Goal: Information Seeking & Learning: Learn about a topic

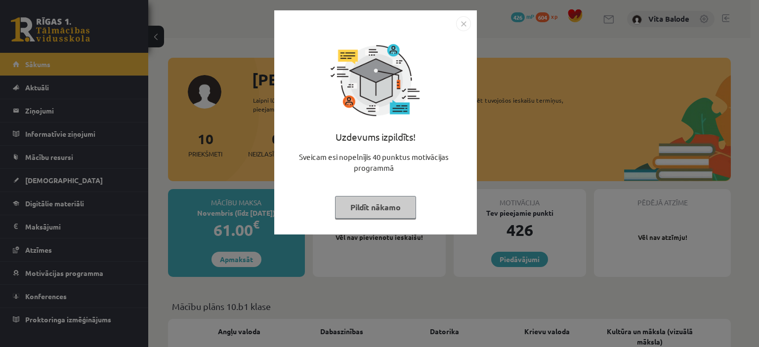
click at [463, 22] on img "Close" at bounding box center [463, 23] width 15 height 15
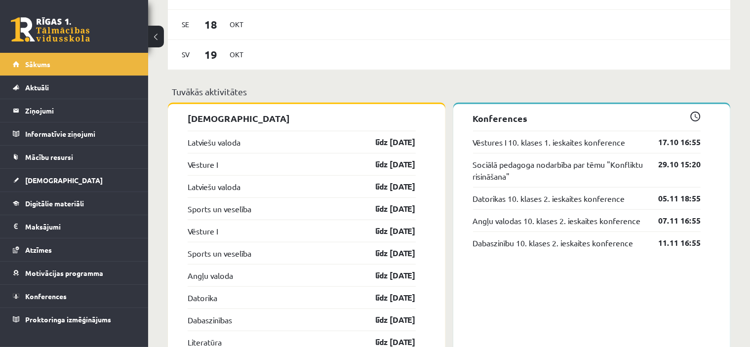
scroll to position [717, 0]
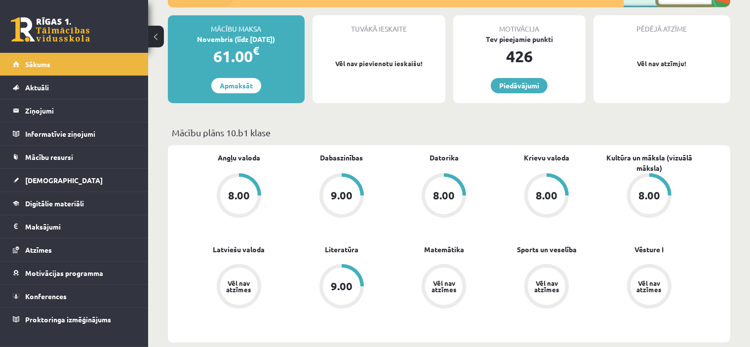
scroll to position [210, 0]
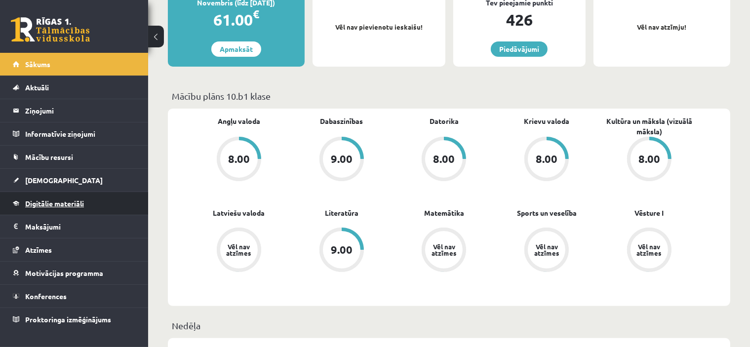
click at [77, 199] on span "Digitālie materiāli" at bounding box center [54, 203] width 59 height 9
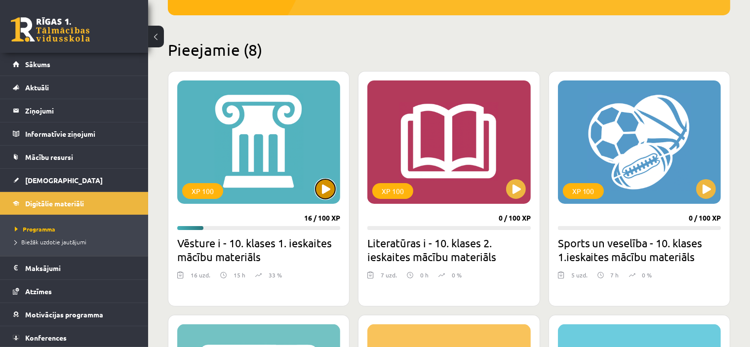
click at [325, 189] on button at bounding box center [326, 189] width 20 height 20
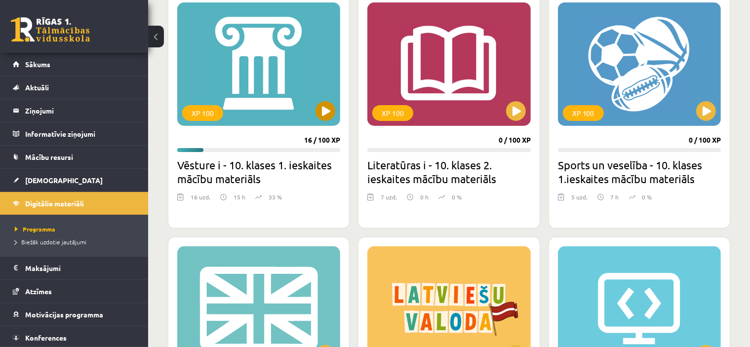
scroll to position [286, 0]
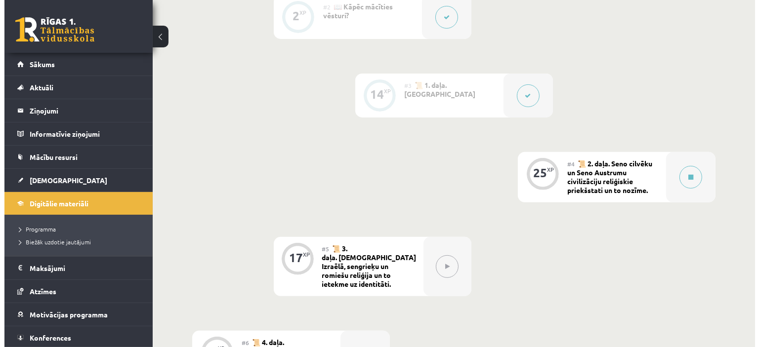
scroll to position [349, 0]
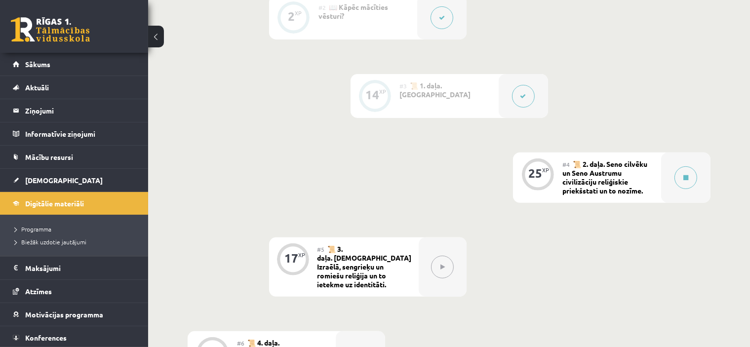
click at [652, 192] on div "#4 📜 2. daļa. Seno cilvēku un Seno Austrumu civilizāciju reliģiskie priekšstati…" at bounding box center [612, 178] width 99 height 50
click at [626, 179] on div "#4 📜 2. daļa. Seno cilvēku un Seno Austrumu civilizāciju reliģiskie priekšstati…" at bounding box center [612, 178] width 99 height 50
click at [613, 175] on span "📜 2. daļa. Seno cilvēku un Seno Austrumu civilizāciju reliģiskie priekšstati un…" at bounding box center [605, 178] width 85 height 36
click at [694, 189] on button at bounding box center [686, 177] width 23 height 23
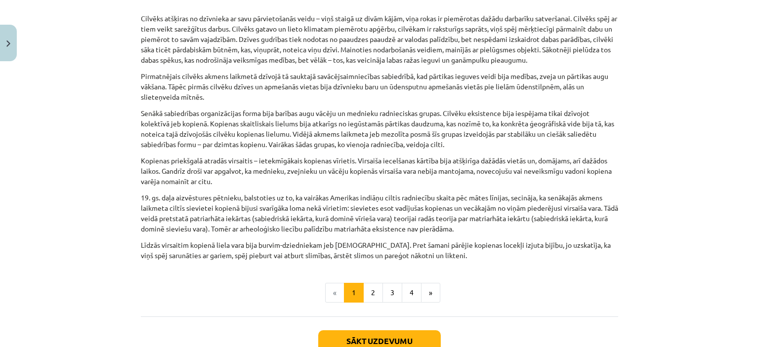
scroll to position [503, 0]
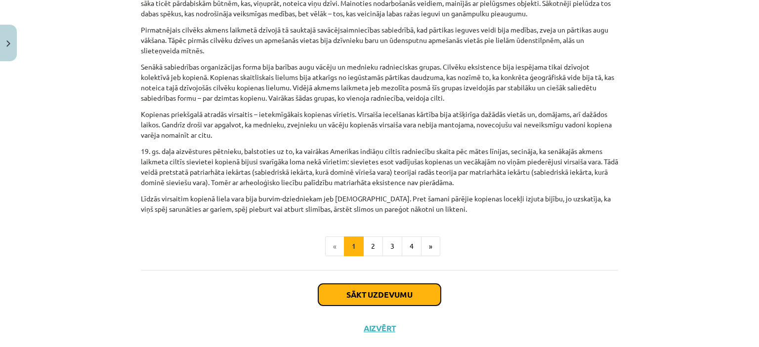
click at [398, 284] on button "Sākt uzdevumu" at bounding box center [379, 295] width 123 height 22
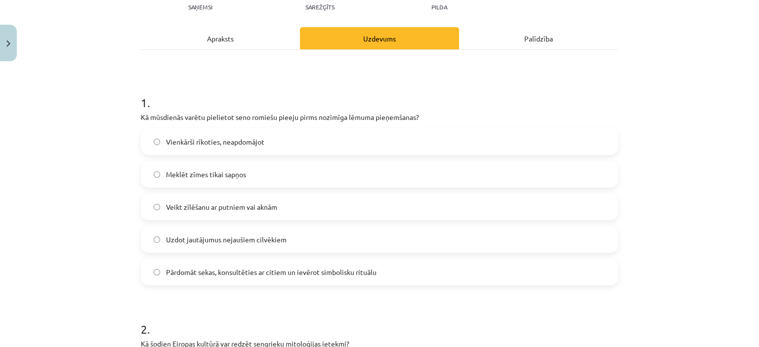
scroll to position [134, 0]
click at [302, 268] on span "Pārdomāt sekas, konsultēties ar citiem un ievērot simbolisku rituālu" at bounding box center [271, 272] width 210 height 10
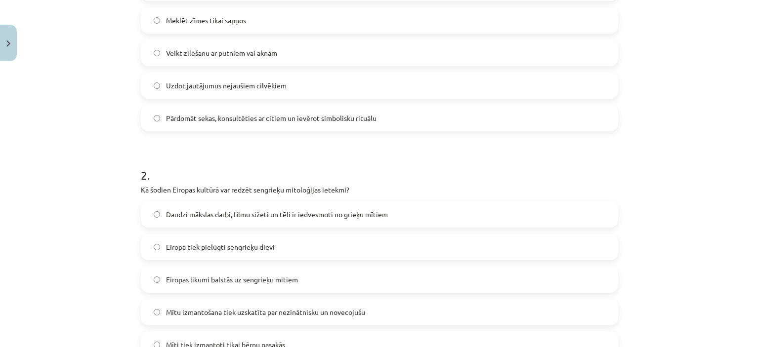
scroll to position [288, 0]
click at [308, 206] on label "Daudzi mākslas darbi, filmu sižeti un tēli ir iedvesmoti no grieķu mītiem" at bounding box center [379, 215] width 475 height 25
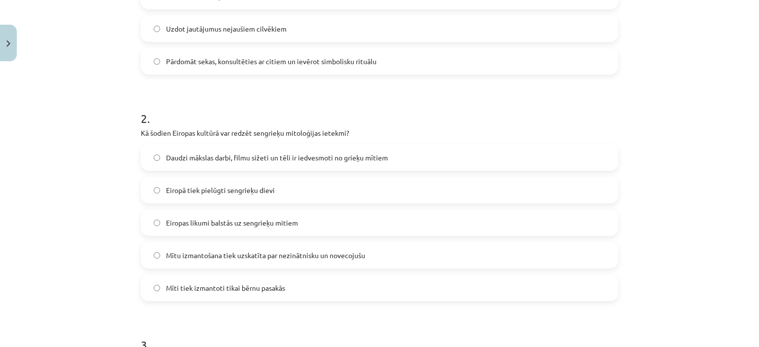
scroll to position [345, 0]
click at [308, 206] on div "Daudzi mākslas darbi, filmu sižeti un tēli ir iedvesmoti no grieķu mītiem Eirop…" at bounding box center [379, 222] width 477 height 157
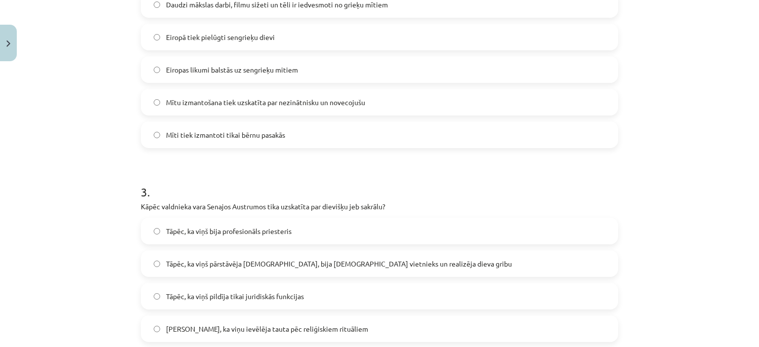
scroll to position [504, 0]
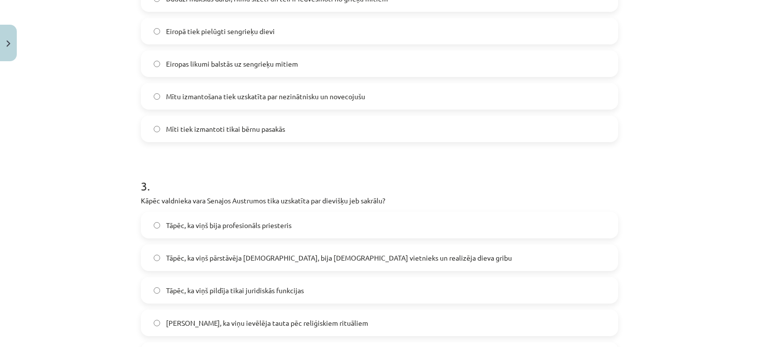
click at [280, 256] on span "Tāpēc, ka viņš pārstāvēja dievu, bija dieva vietnieks un realizēja dieva gribu" at bounding box center [339, 258] width 346 height 10
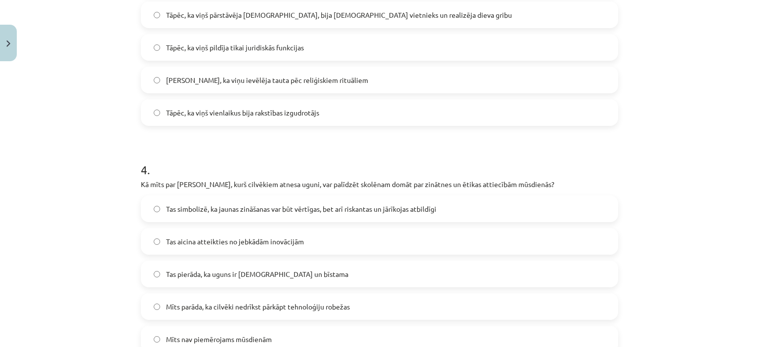
scroll to position [747, 0]
click at [267, 211] on span "Tas simbolizē, ka jaunas zināšanas var būt vērtīgas, bet arī riskantas un jārīk…" at bounding box center [301, 209] width 270 height 10
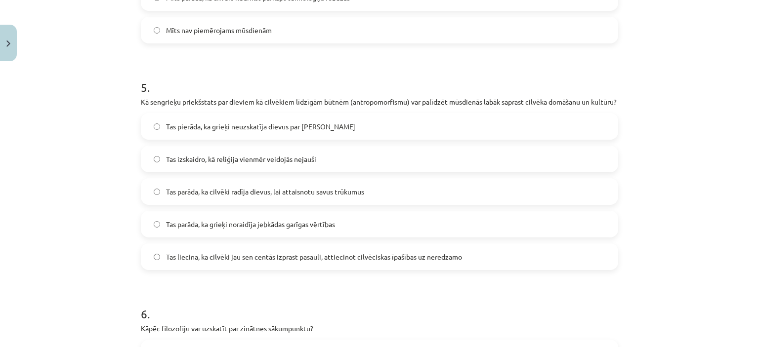
scroll to position [1058, 0]
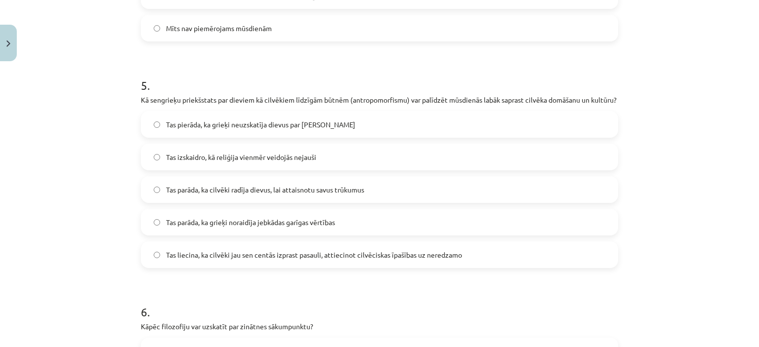
click at [241, 257] on label "Tas liecina, ka cilvēki jau sen centās izprast pasauli, attiecinot cilvēciskas …" at bounding box center [379, 255] width 475 height 25
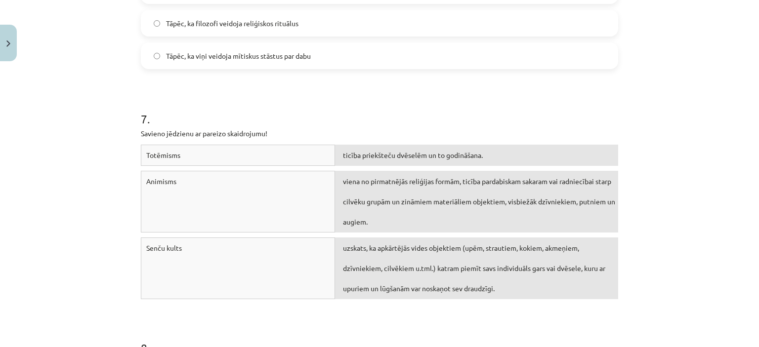
scroll to position [1484, 0]
click at [241, 257] on div "Senču kults" at bounding box center [238, 269] width 194 height 62
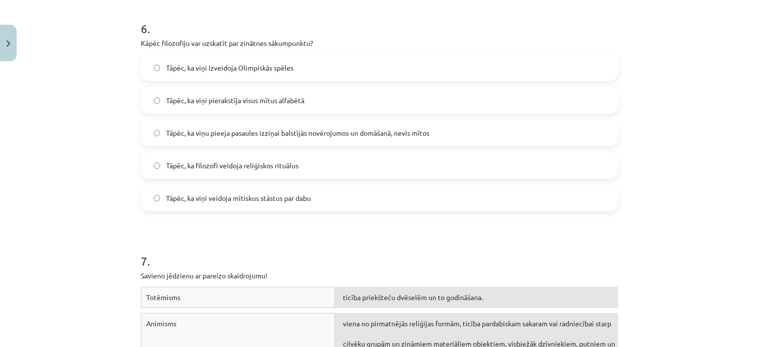
scroll to position [1342, 0]
click at [245, 178] on label "Tāpēc, ka filozofi veidoja reliģiskos rituālus" at bounding box center [379, 165] width 475 height 25
click at [244, 138] on span "Tāpēc, ka viņu pieeja pasaules izziņai balstījās novērojumos un domāšanā, nevis…" at bounding box center [297, 133] width 263 height 10
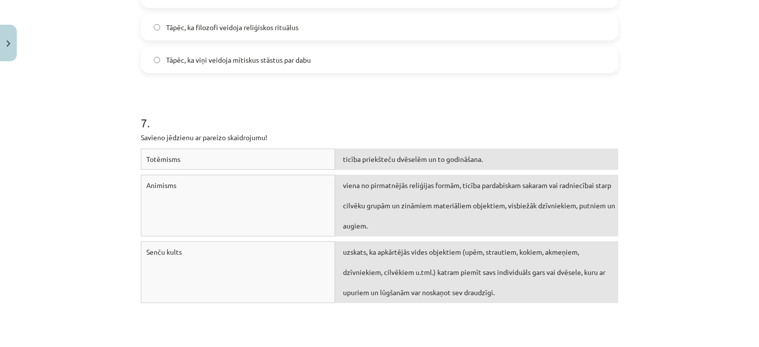
scroll to position [1480, 0]
drag, startPoint x: 239, startPoint y: 187, endPoint x: 319, endPoint y: 203, distance: 81.6
click at [318, 203] on div "Animisms" at bounding box center [238, 206] width 194 height 62
click at [163, 211] on div "Animisms" at bounding box center [238, 206] width 194 height 62
drag, startPoint x: 164, startPoint y: 211, endPoint x: 255, endPoint y: 205, distance: 91.6
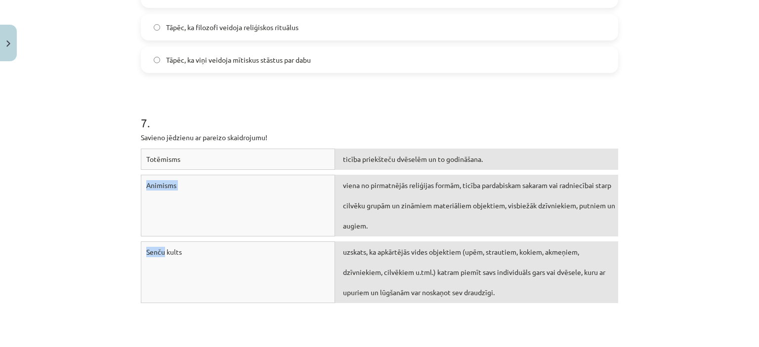
click at [344, 223] on div "Animisms viena no pirmatnējās reliģijas formām, ticība pardabiskam sakaram vai …" at bounding box center [379, 208] width 477 height 67
click at [185, 186] on div "Animisms" at bounding box center [238, 206] width 194 height 62
click at [160, 190] on span "Animisms" at bounding box center [161, 185] width 30 height 9
drag, startPoint x: 155, startPoint y: 169, endPoint x: 290, endPoint y: 216, distance: 143.6
click at [273, 197] on div "Totēmisms ticība priekšteču dvēselēm un to godināšana. Animisms viena no pirmat…" at bounding box center [379, 229] width 477 height 160
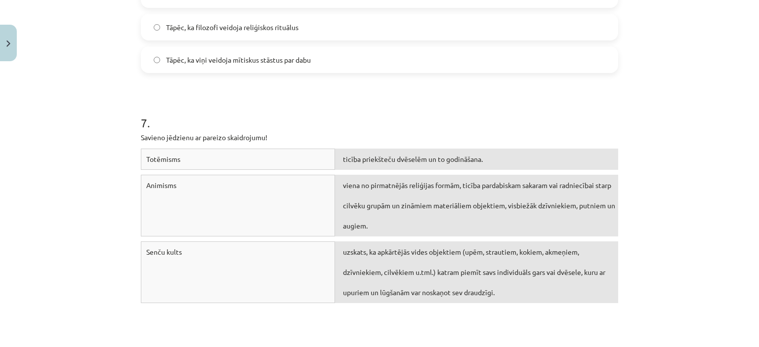
click at [322, 257] on div "Senču kults" at bounding box center [238, 273] width 194 height 62
click at [358, 284] on span "uzskats, ka apkārtējās vides objektiem (upēm, strautiem, kokiem, akmeņiem, dzīv…" at bounding box center [474, 271] width 262 height 49
drag, startPoint x: 358, startPoint y: 284, endPoint x: 363, endPoint y: 221, distance: 63.5
click at [358, 196] on div "Totēmisms ticība priekšteču dvēselēm un to godināšana. Animisms viena no pirmat…" at bounding box center [379, 229] width 477 height 160
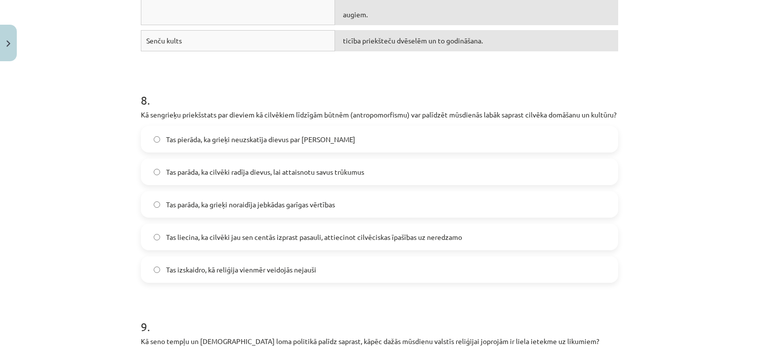
scroll to position [1731, 0]
click at [305, 244] on span "Tas liecina, ka cilvēki jau sen centās izprast pasauli, attiecinot cilvēciskas …" at bounding box center [314, 238] width 296 height 10
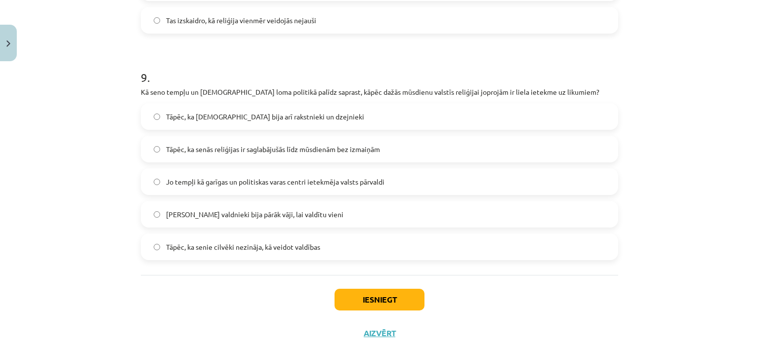
scroll to position [1981, 0]
click at [268, 195] on label "Jo tempļi kā garīgas un politiskas varas centri ietekmēja valsts pārvaldi" at bounding box center [379, 182] width 475 height 25
click at [359, 311] on button "Iesniegt" at bounding box center [379, 300] width 90 height 22
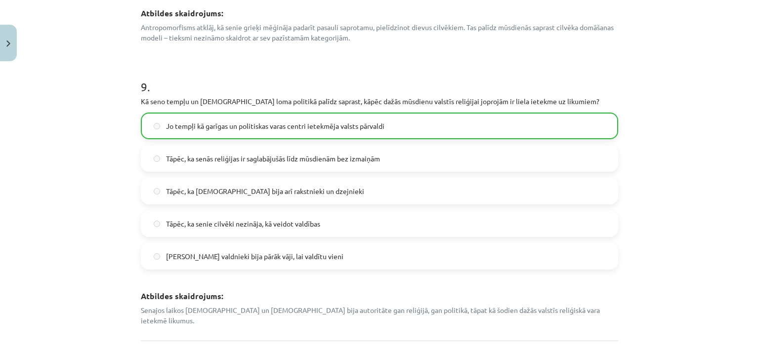
scroll to position [2489, 0]
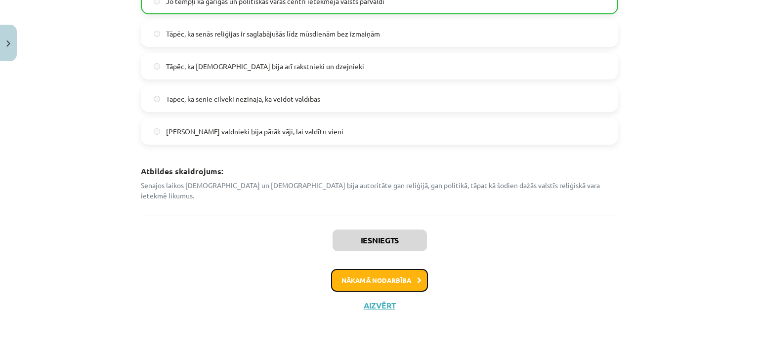
click at [368, 284] on button "Nākamā nodarbība" at bounding box center [379, 280] width 97 height 23
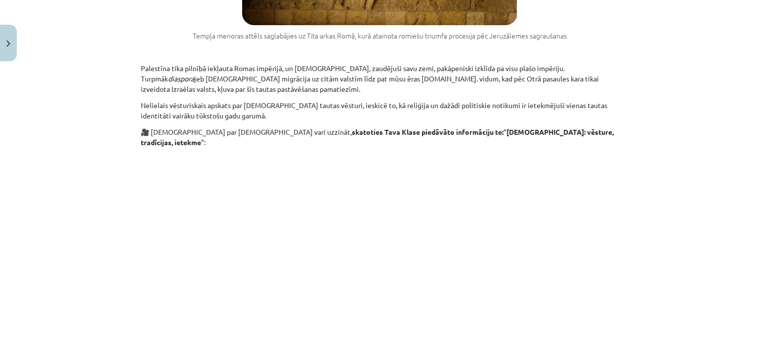
scroll to position [1505, 0]
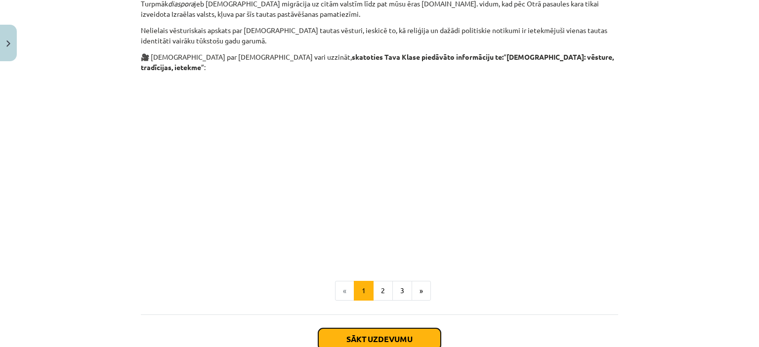
click at [350, 329] on button "Sākt uzdevumu" at bounding box center [379, 340] width 123 height 22
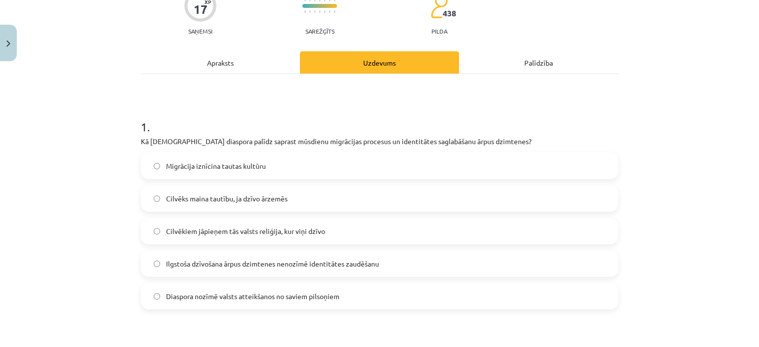
scroll to position [109, 0]
click at [350, 274] on label "Ilgstoša dzīvošana ārpus dzimtenes nenozīmē identitātes zaudēšanu" at bounding box center [379, 264] width 475 height 25
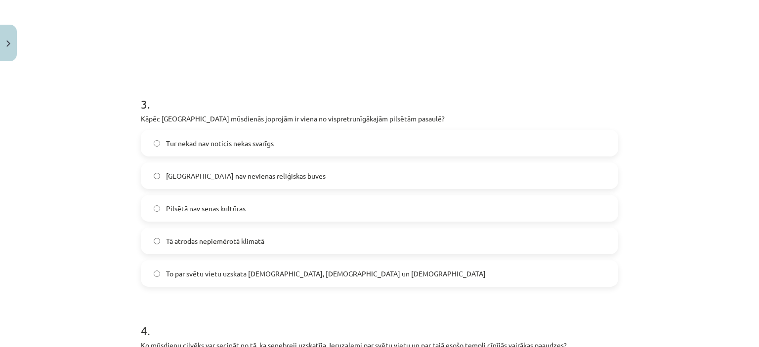
scroll to position [582, 0]
click at [328, 272] on span "To par svētu vietu uzskata ebreji, kristieši un musulmaņi" at bounding box center [326, 275] width 320 height 10
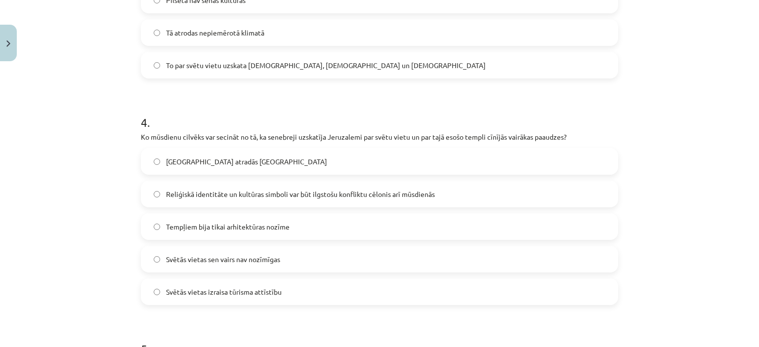
scroll to position [790, 0]
click at [321, 200] on span "Reliģiskā identitāte un kultūras simboli var būt ilgstošu konfliktu cēlonis arī…" at bounding box center [300, 196] width 269 height 10
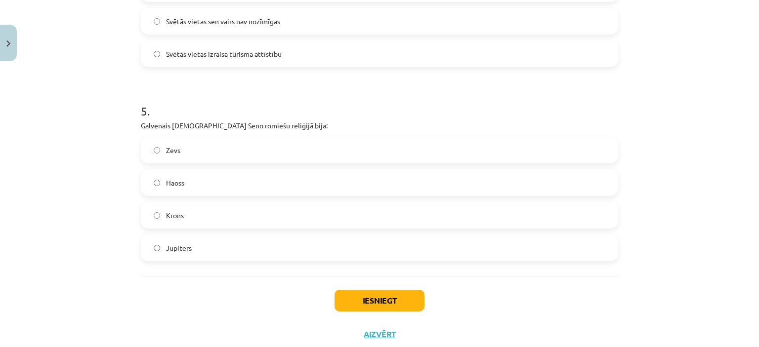
scroll to position [1029, 0]
click at [292, 150] on label "Zevs" at bounding box center [379, 150] width 475 height 25
click at [354, 296] on button "Iesniegt" at bounding box center [379, 301] width 90 height 22
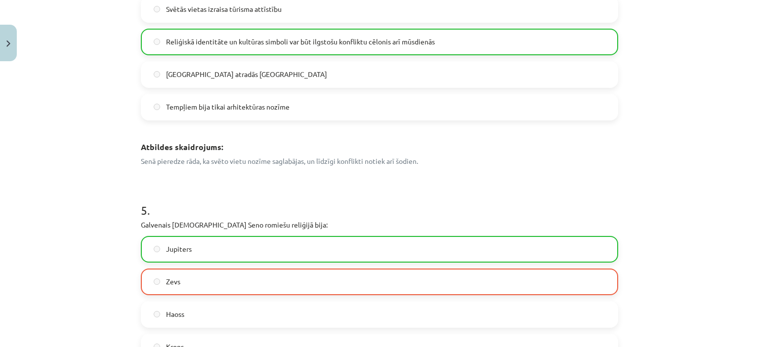
scroll to position [1227, 0]
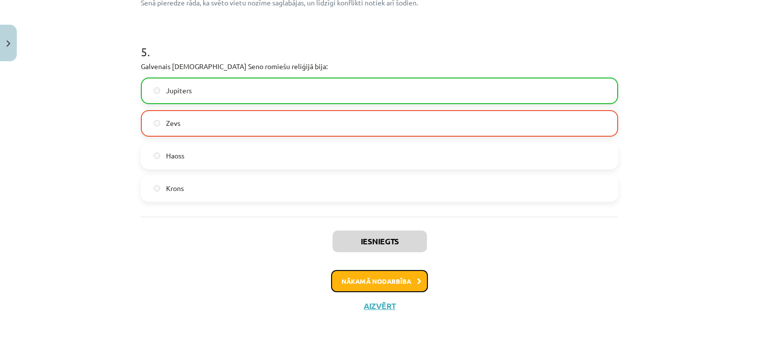
click at [368, 275] on button "Nākamā nodarbība" at bounding box center [379, 281] width 97 height 23
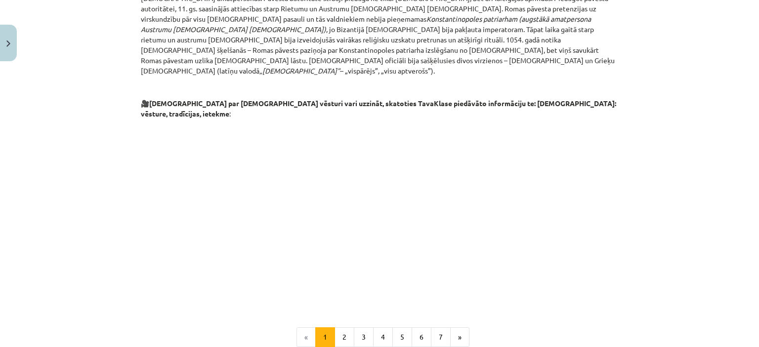
scroll to position [1579, 0]
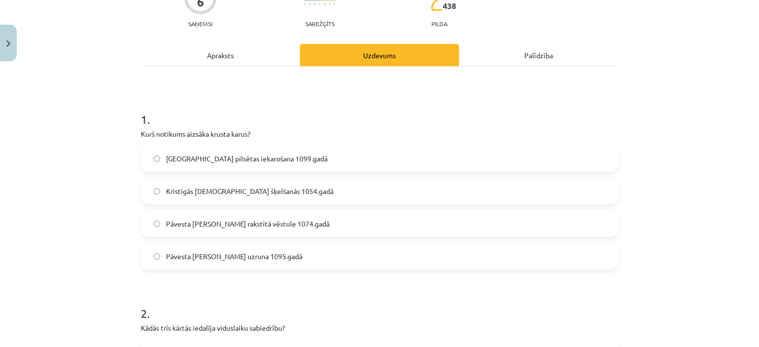
scroll to position [116, 0]
click at [255, 252] on span "Pāvesta Urbāna II uzruna 1095.gadā" at bounding box center [234, 257] width 136 height 10
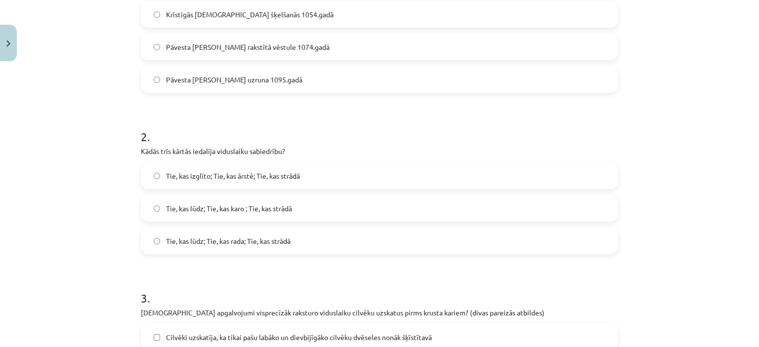
scroll to position [293, 0]
click at [257, 201] on label "Tie, kas lūdz; Tie, kas karo ; Tie, kas strādā" at bounding box center [379, 209] width 475 height 25
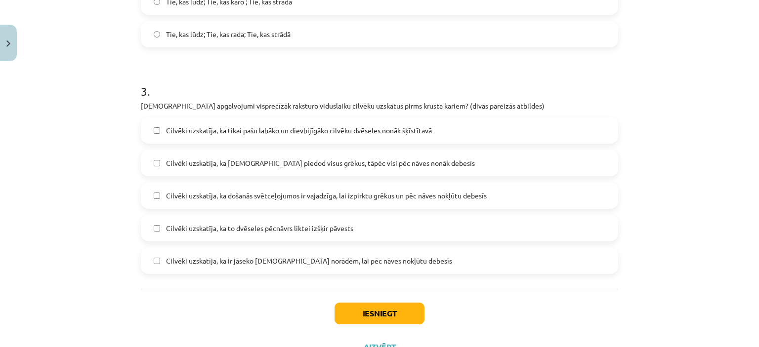
scroll to position [501, 0]
click at [214, 223] on span "Cilvēki uzskatīja, ka to dvēseles pēcnāvrs liktei izšķir pāvests" at bounding box center [259, 228] width 187 height 10
click at [209, 248] on label "Cilvēki uzskatīja, ka ir jāseko kristīgās baznīcas norādēm, lai pēc nāves nokļū…" at bounding box center [379, 260] width 475 height 25
click at [344, 289] on div "Iesniegt Aizvērt" at bounding box center [379, 323] width 477 height 69
click at [342, 289] on div "Iesniegt Aizvērt" at bounding box center [379, 323] width 477 height 69
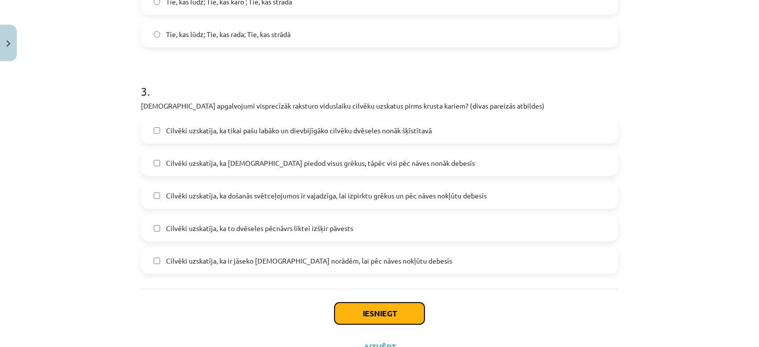
click at [342, 303] on button "Iesniegt" at bounding box center [379, 314] width 90 height 22
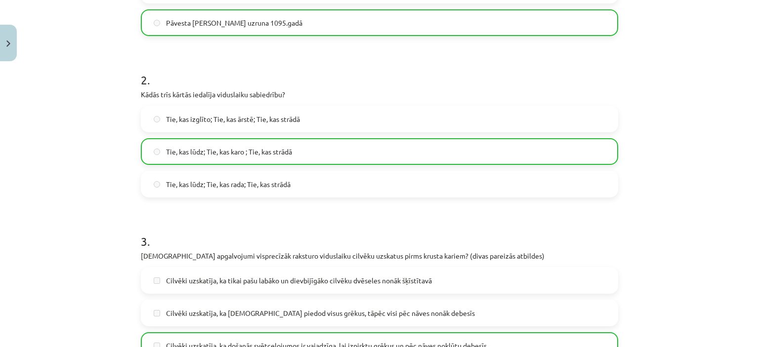
scroll to position [557, 0]
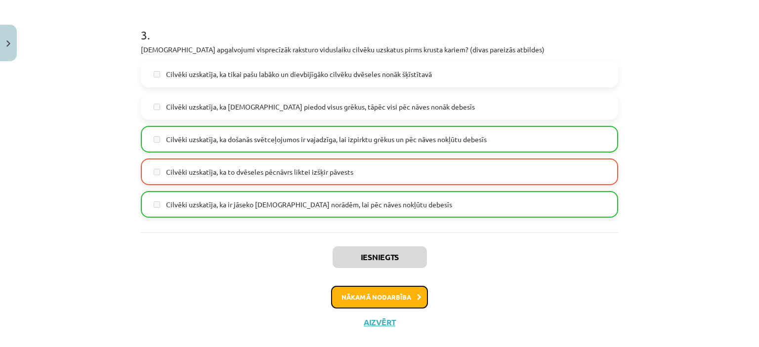
click at [376, 288] on button "Nākamā nodarbība" at bounding box center [379, 297] width 97 height 23
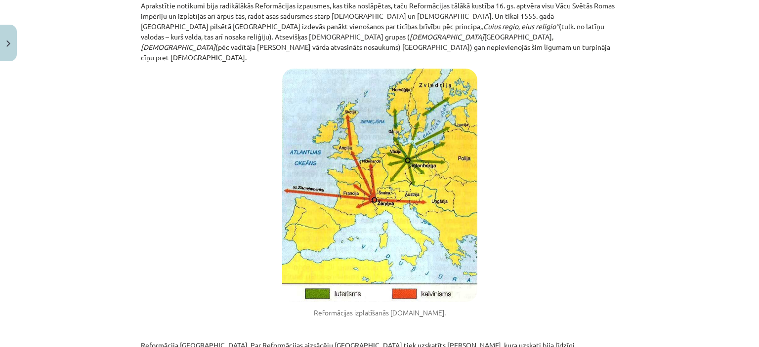
scroll to position [1927, 0]
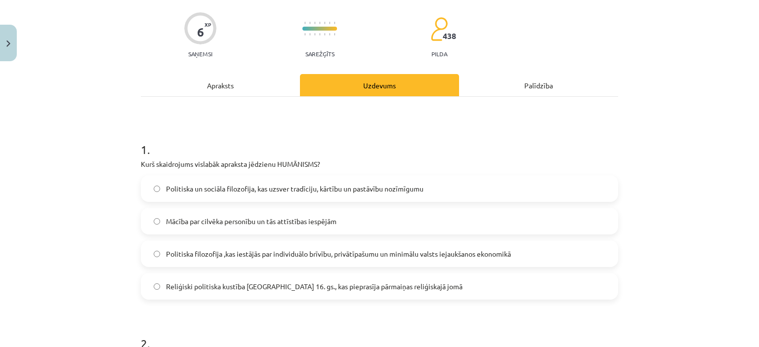
scroll to position [102, 0]
click at [338, 249] on span "Politiska filozofija ,kas iestājās par individuālo brīvību, privātīpašumu un mi…" at bounding box center [338, 254] width 345 height 10
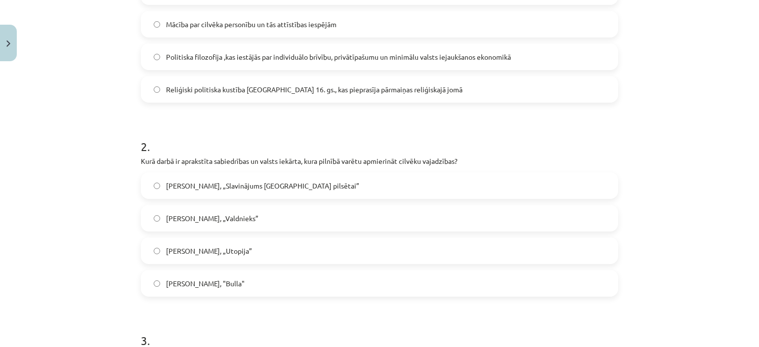
scroll to position [299, 0]
click at [306, 207] on label "Nikolo Makjavelli, „Valdnieks”" at bounding box center [379, 219] width 475 height 25
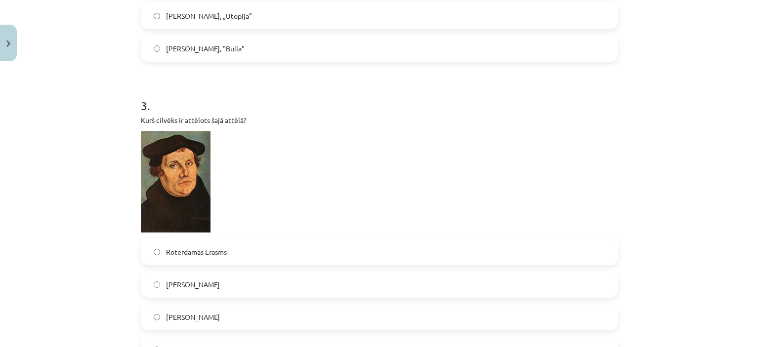
scroll to position [534, 0]
click at [253, 306] on label "Martiņš Luters" at bounding box center [379, 318] width 475 height 25
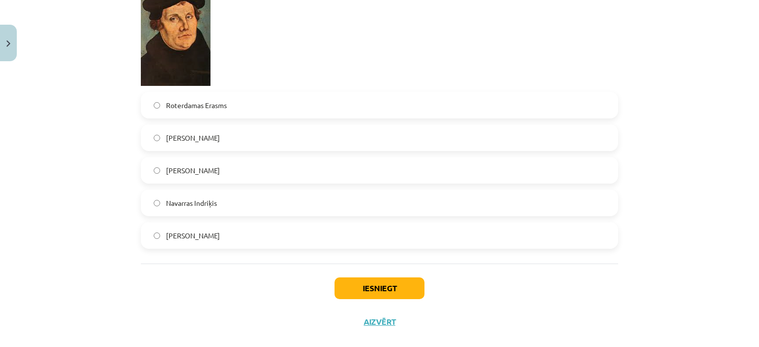
scroll to position [681, 0]
click at [346, 278] on button "Iesniegt" at bounding box center [379, 289] width 90 height 22
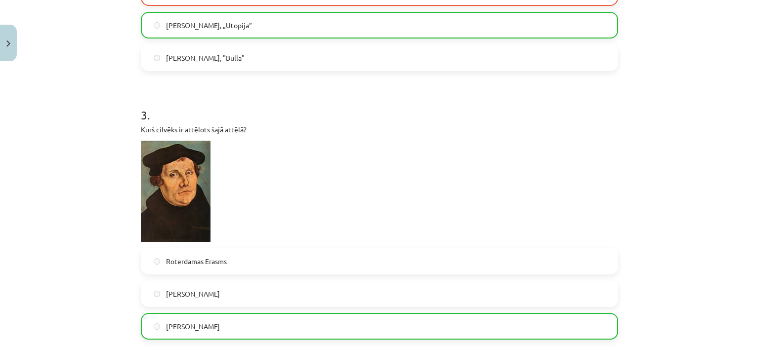
scroll to position [713, 0]
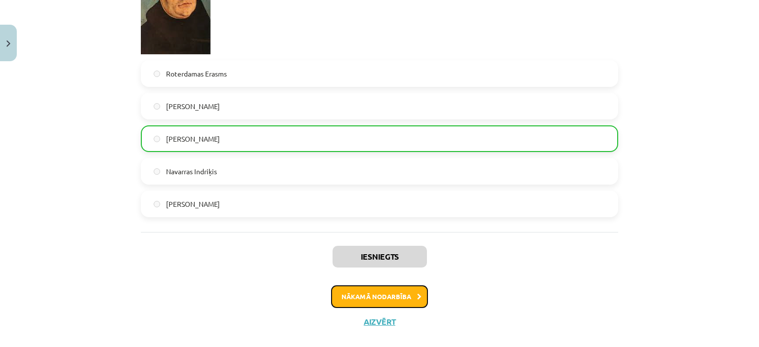
click at [355, 286] on button "Nākamā nodarbība" at bounding box center [379, 297] width 97 height 23
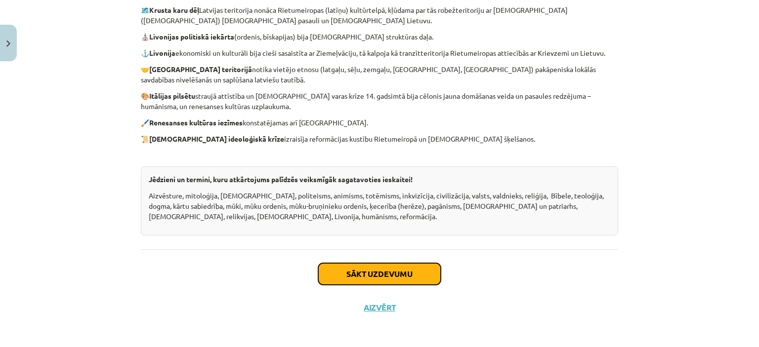
click at [355, 277] on button "Sākt uzdevumu" at bounding box center [379, 274] width 123 height 22
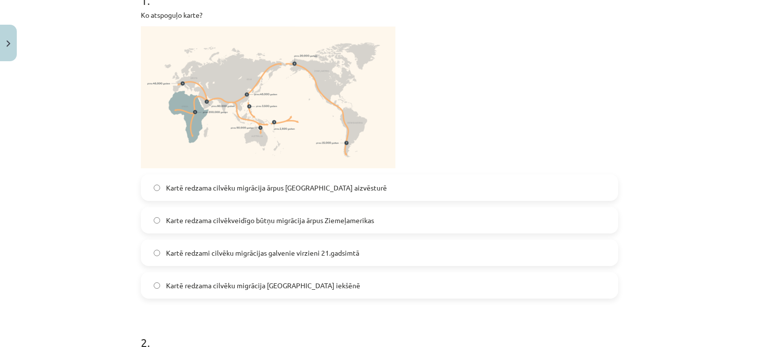
scroll to position [219, 0]
click at [308, 192] on span "Kartē redzama cilvēku migrācija ārpus Āfrikas aizvēsturē" at bounding box center [276, 189] width 221 height 10
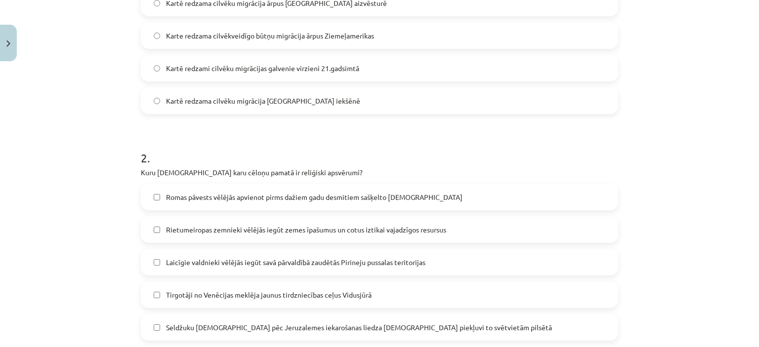
scroll to position [425, 0]
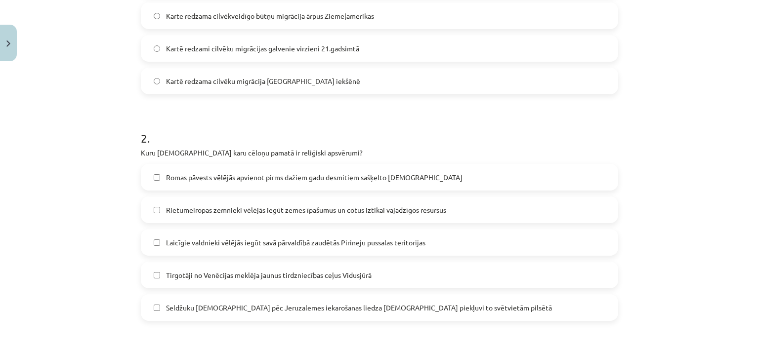
click at [309, 191] on div "Romas pāvests vēlējās apvienot pirms dažiem gadu desmitiem sašķelto kristīgo ba…" at bounding box center [379, 242] width 477 height 157
click at [312, 183] on label "Romas pāvests vēlējās apvienot pirms dažiem gadu desmitiem sašķelto kristīgo ba…" at bounding box center [379, 177] width 475 height 25
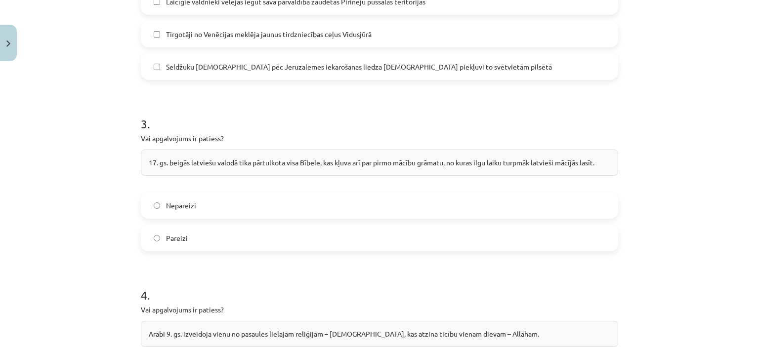
scroll to position [666, 0]
click at [299, 199] on label "Nepareizi" at bounding box center [379, 205] width 475 height 25
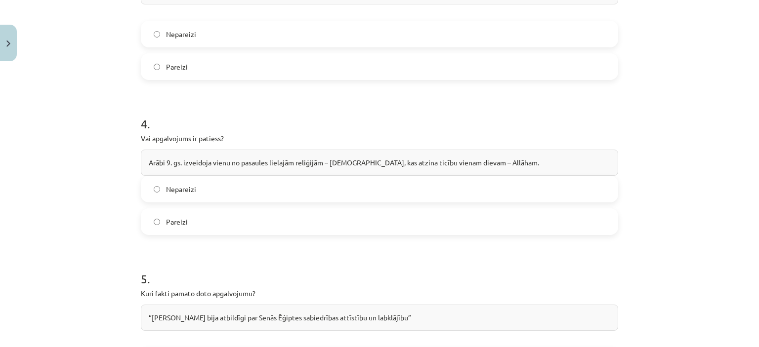
scroll to position [836, 0]
click at [279, 228] on label "Pareizi" at bounding box center [379, 223] width 475 height 25
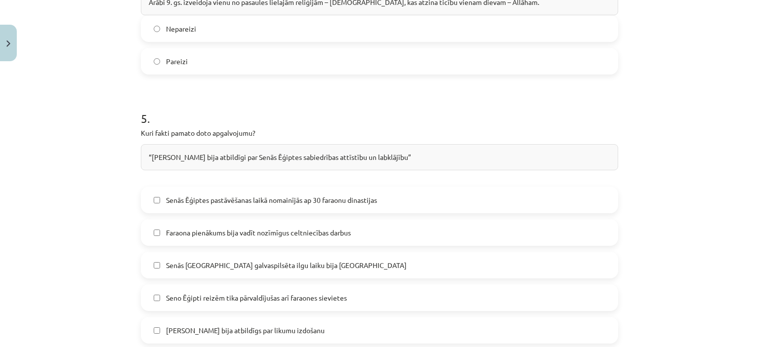
scroll to position [998, 0]
click at [279, 228] on span "Faraona pienākums bija vadīt nozīmīgus celtniecības darbus" at bounding box center [258, 233] width 185 height 10
click at [279, 228] on span "Faraona pienākums bija vadīt nozīmīgus celtniecības darbus" at bounding box center [258, 231] width 185 height 10
click at [268, 262] on span "Senās Ēģiptes galvaspilsēta ilgu laiku bija Tēbas" at bounding box center [286, 264] width 241 height 10
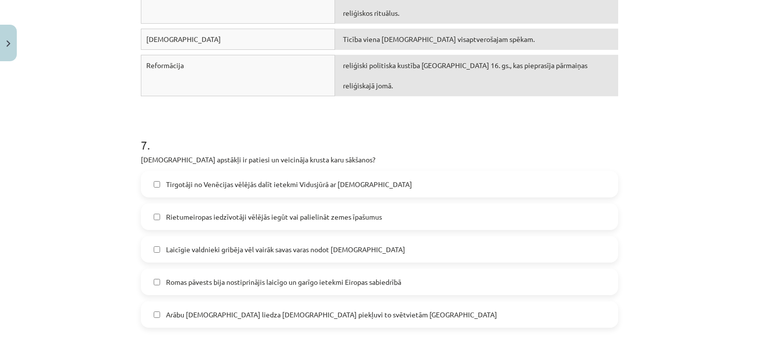
scroll to position [1501, 0]
click at [359, 279] on div "Tirgotāji no Venēcijas vēlējās dalīt ietekmi Vidusjūrā ar musulmaņiem Rietumeir…" at bounding box center [379, 249] width 477 height 157
click at [357, 270] on label "Romas pāvests bija nostiprinājis laicīgo un garīgo ietekmi Eiropas sabiedrībā" at bounding box center [379, 282] width 475 height 25
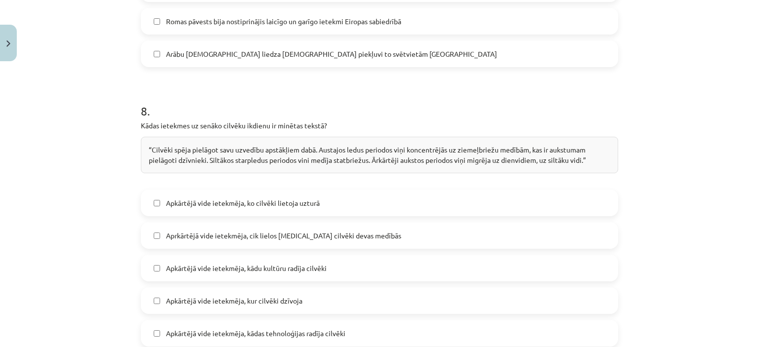
scroll to position [1804, 0]
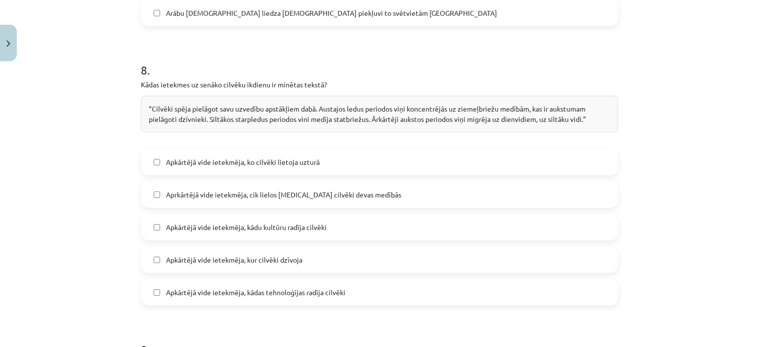
click at [336, 215] on label "Apkārtējā vide ietekmēja, kādu kultūru radīja cilvēki" at bounding box center [379, 227] width 475 height 25
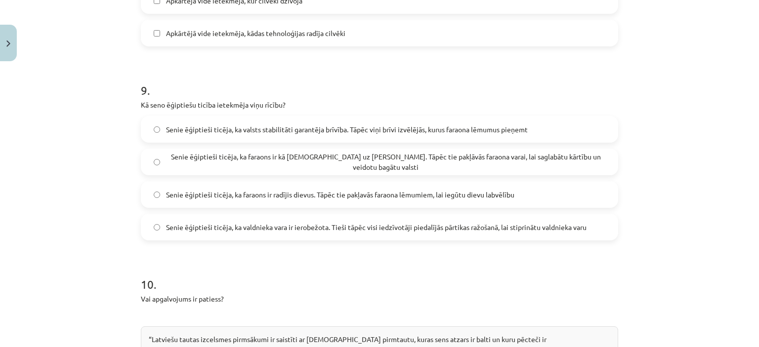
click at [336, 222] on span "Senie ēģiptieši ticēja, ka valdnieka vara ir ierobežota. Tieši tāpēc visi iedzī…" at bounding box center [376, 227] width 420 height 10
click at [340, 152] on label "Senie ēģiptieši ticēja, ka faraons ir kā dievs uz Zemes. Tāpēc tie pakļāvās far…" at bounding box center [379, 162] width 475 height 25
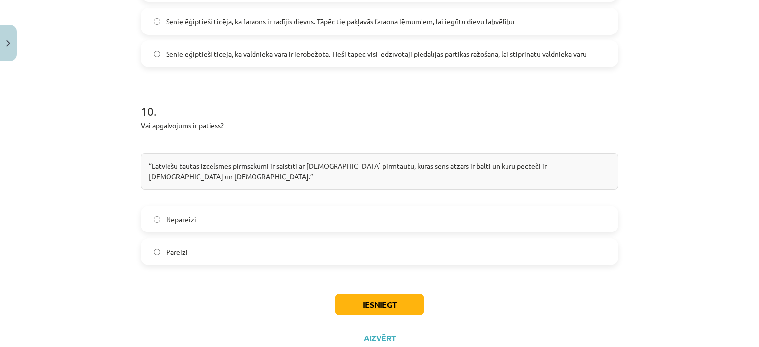
scroll to position [2236, 0]
click at [300, 240] on label "Pareizi" at bounding box center [379, 252] width 475 height 25
click at [358, 281] on div "Iesniegt Aizvērt" at bounding box center [379, 315] width 477 height 69
click at [361, 294] on button "Iesniegt" at bounding box center [379, 305] width 90 height 22
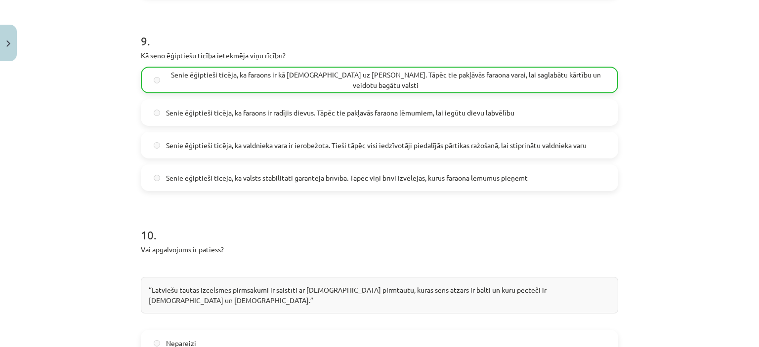
scroll to position [2267, 0]
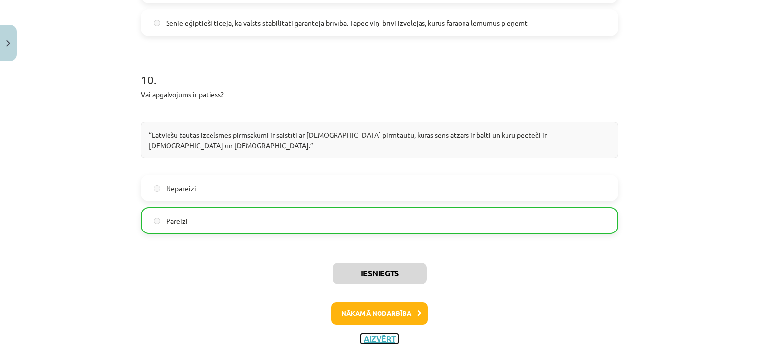
click at [364, 334] on button "Aizvērt" at bounding box center [380, 339] width 38 height 10
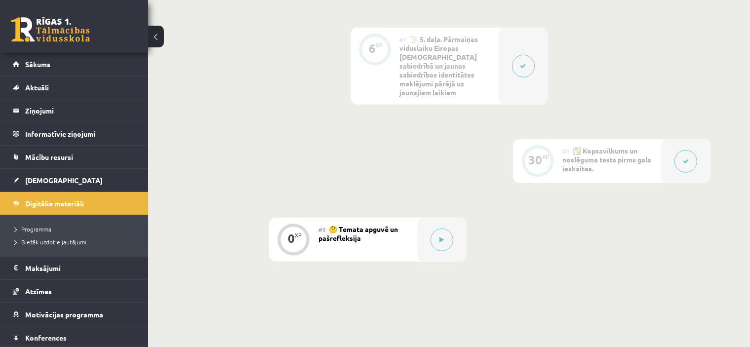
scroll to position [747, 0]
click at [50, 74] on link "Sākums" at bounding box center [74, 64] width 123 height 23
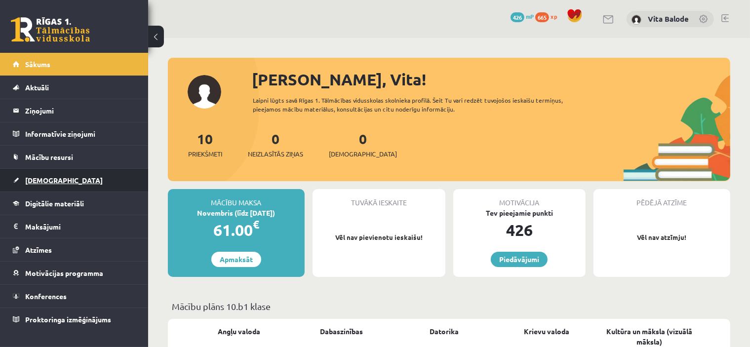
click at [81, 181] on link "[DEMOGRAPHIC_DATA]" at bounding box center [74, 180] width 123 height 23
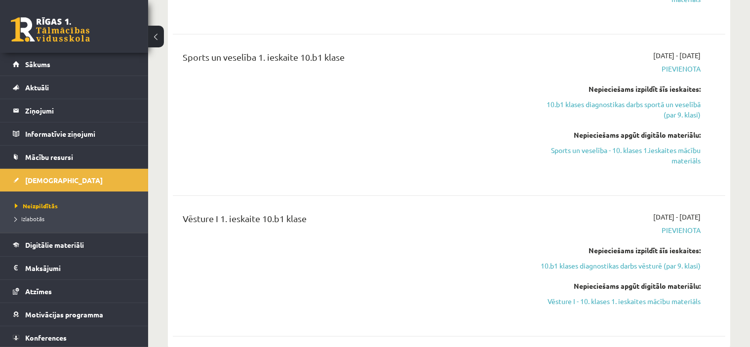
scroll to position [916, 0]
click at [85, 250] on link "Digitālie materiāli" at bounding box center [74, 245] width 123 height 23
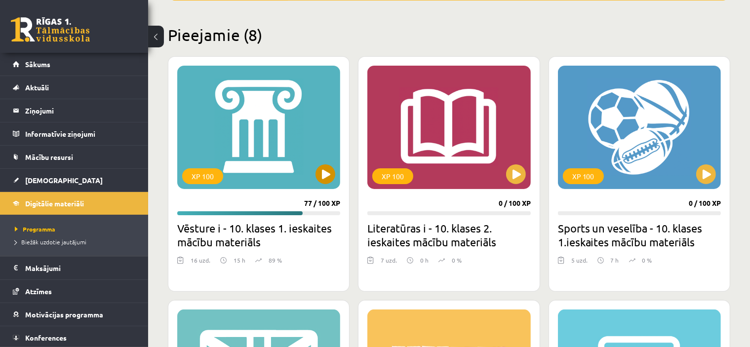
scroll to position [225, 0]
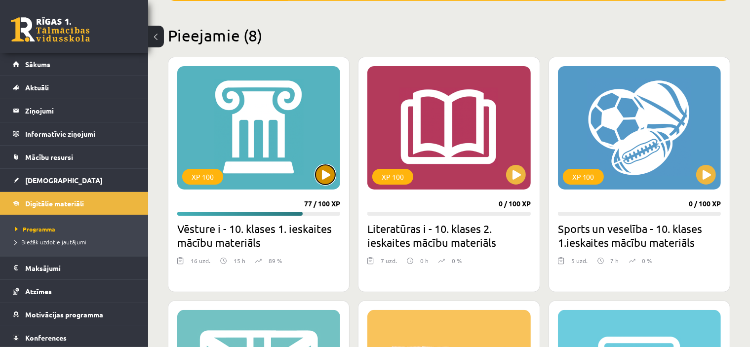
click at [322, 169] on button at bounding box center [326, 175] width 20 height 20
click at [304, 154] on div "XP 100" at bounding box center [258, 127] width 163 height 123
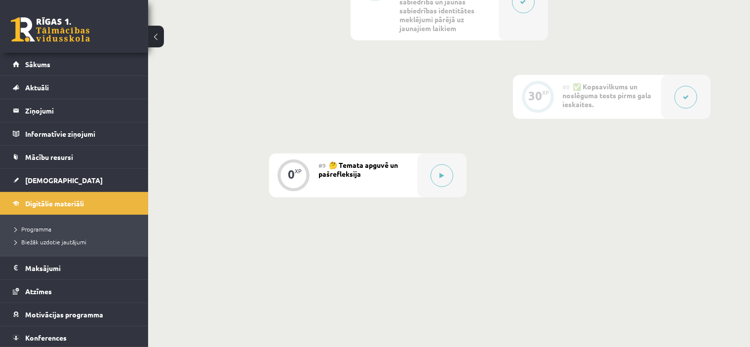
scroll to position [808, 0]
click at [432, 167] on button at bounding box center [442, 178] width 23 height 23
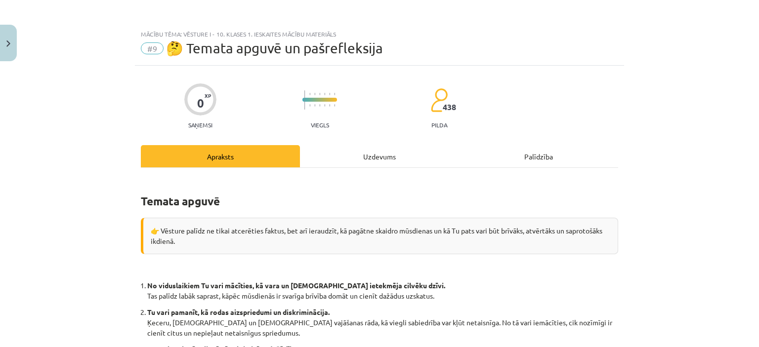
scroll to position [238, 0]
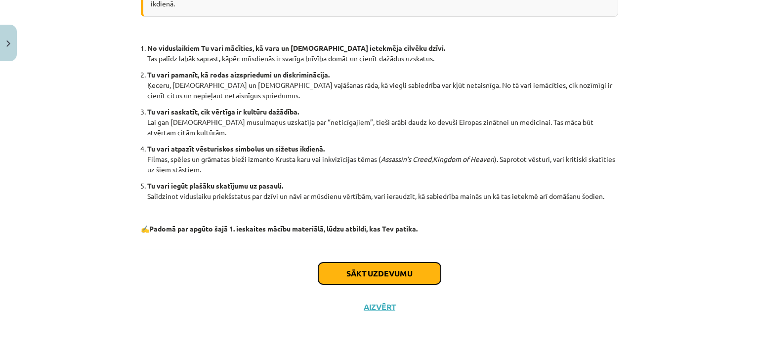
click at [378, 265] on button "Sākt uzdevumu" at bounding box center [379, 274] width 123 height 22
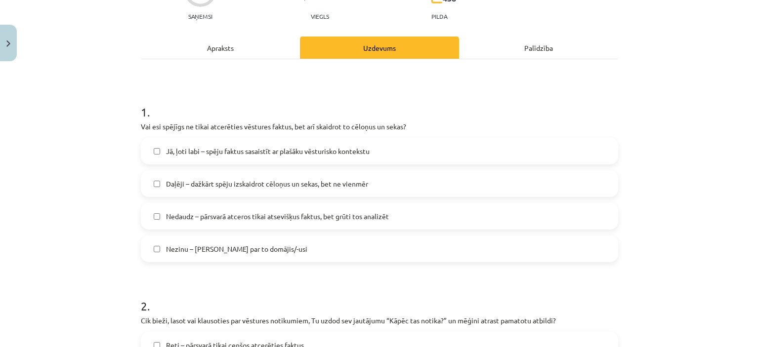
scroll to position [25, 0]
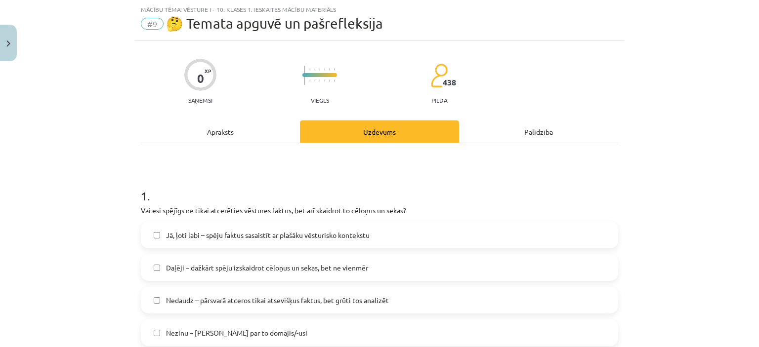
click at [316, 270] on span "Daļēji – dažkārt spēju izskaidrot cēloņus un sekas, bet ne vienmēr" at bounding box center [267, 268] width 202 height 10
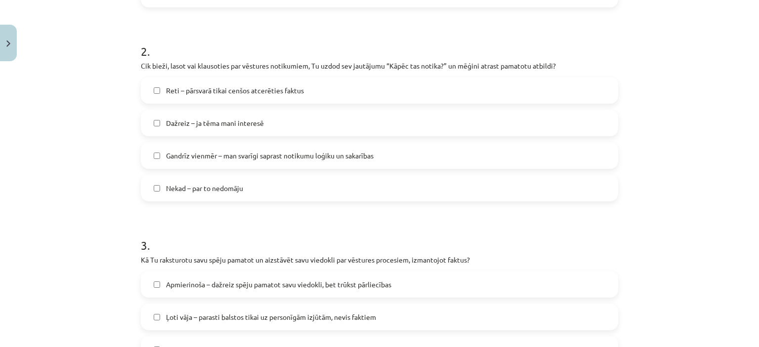
scroll to position [365, 0]
click at [205, 161] on label "Gandrīz vienmēr – man svarīgi saprast notikumu loģiku un sakarības" at bounding box center [379, 154] width 475 height 25
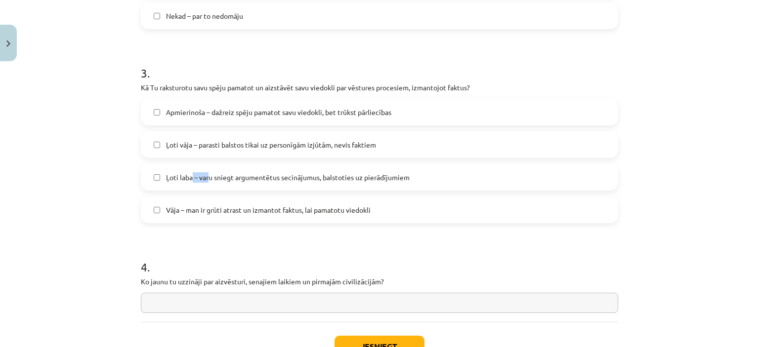
drag, startPoint x: 205, startPoint y: 161, endPoint x: 188, endPoint y: 171, distance: 20.0
click at [188, 171] on div "Apmierinoša – dažreiz spēju pamatot savu viedokli, bet trūkst pārliecības Ļoti …" at bounding box center [379, 161] width 477 height 124
click at [188, 172] on span "Ļoti laba – varu sniegt argumentētus secinājumus, balstoties uz pierādījumiem" at bounding box center [288, 177] width 244 height 10
click at [335, 308] on input "text" at bounding box center [379, 303] width 477 height 20
type input "****"
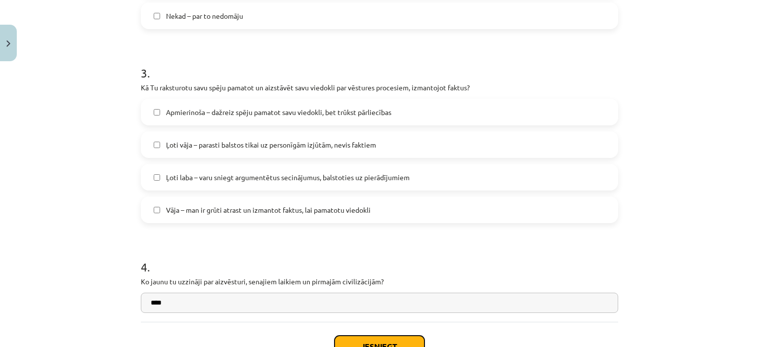
click at [384, 340] on button "Iesniegt" at bounding box center [379, 347] width 90 height 22
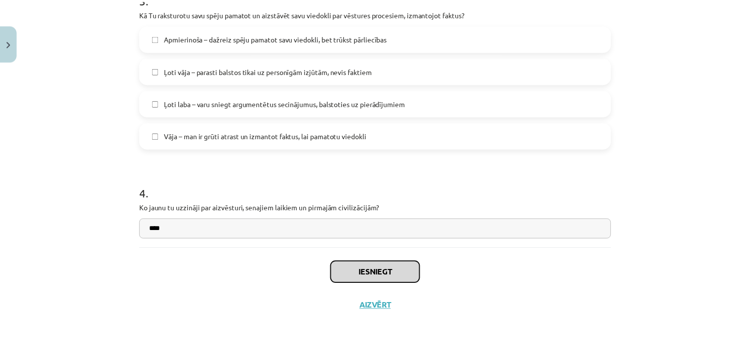
scroll to position [609, 0]
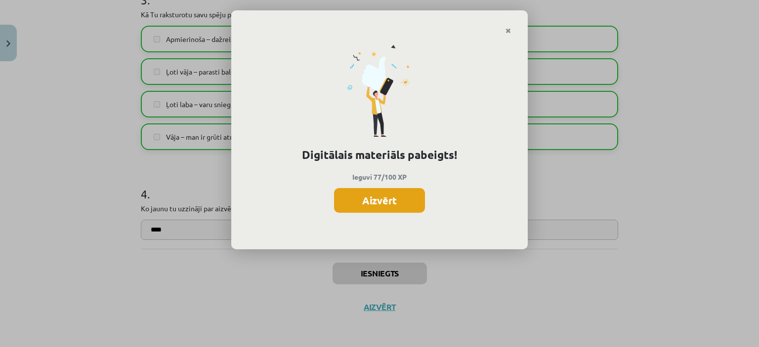
click at [391, 206] on button "Aizvērt" at bounding box center [379, 200] width 91 height 25
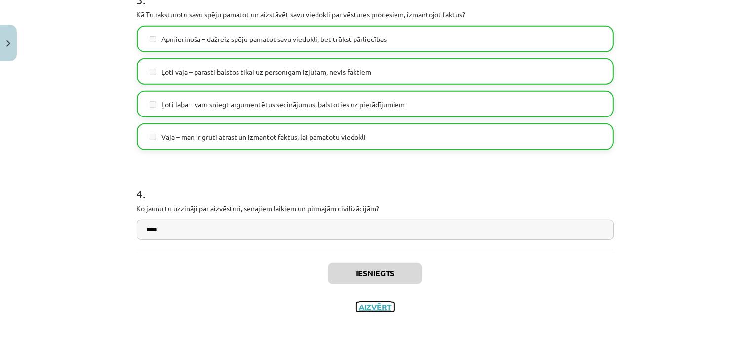
click at [369, 303] on button "Aizvērt" at bounding box center [376, 307] width 38 height 10
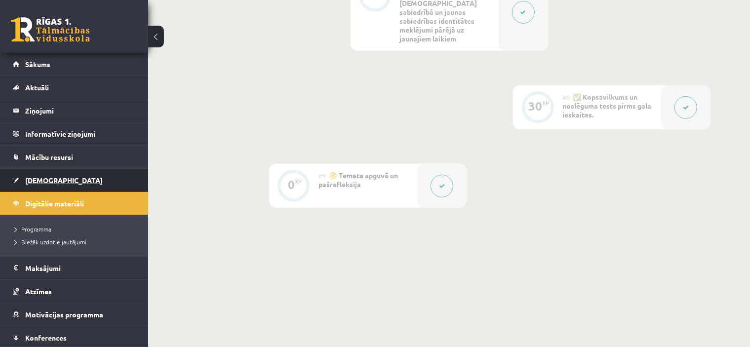
click at [75, 173] on link "[DEMOGRAPHIC_DATA]" at bounding box center [74, 180] width 123 height 23
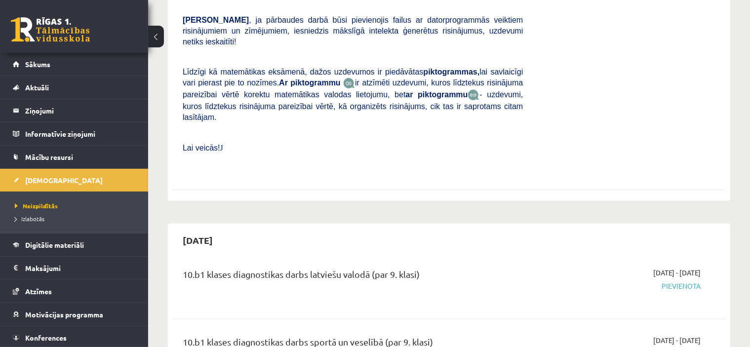
scroll to position [521, 0]
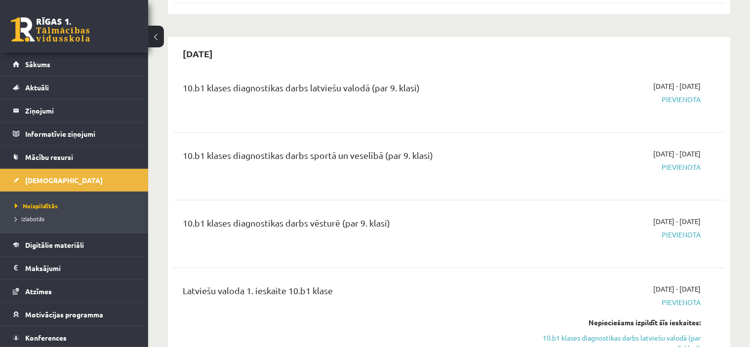
click at [678, 230] on span "Pievienota" at bounding box center [619, 235] width 163 height 10
click at [680, 230] on span "Pievienota" at bounding box center [619, 235] width 163 height 10
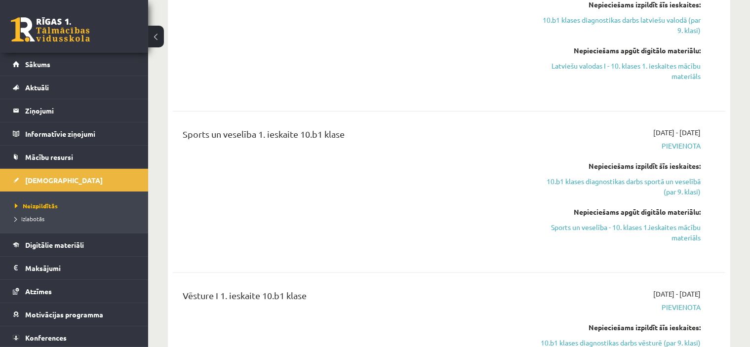
scroll to position [838, 0]
click at [631, 235] on div "10.b1 klases diagnostikas darbs latviešu valodā (par 9. klasi) 2025-10-16 - 202…" at bounding box center [449, 69] width 553 height 631
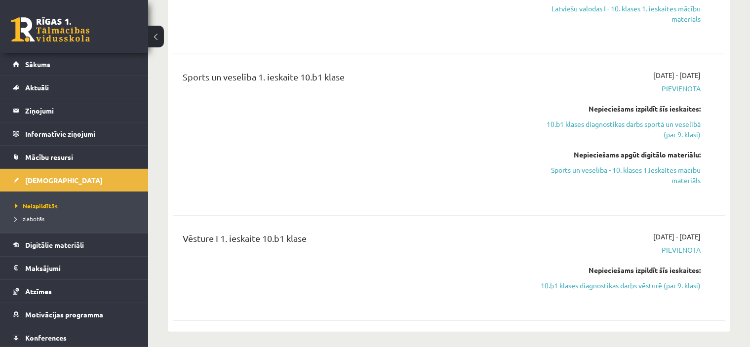
scroll to position [911, 0]
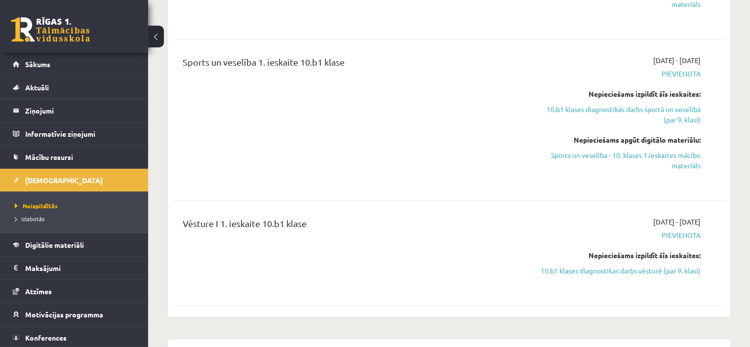
click at [631, 266] on link "10.b1 klases diagnostikas darbs vēsturē (par 9. klasi)" at bounding box center [619, 271] width 163 height 10
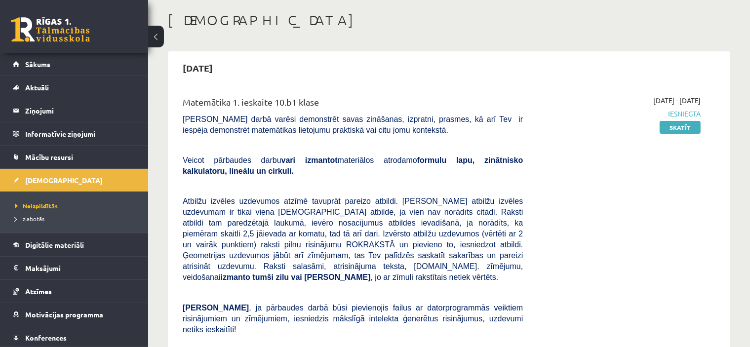
scroll to position [42, 0]
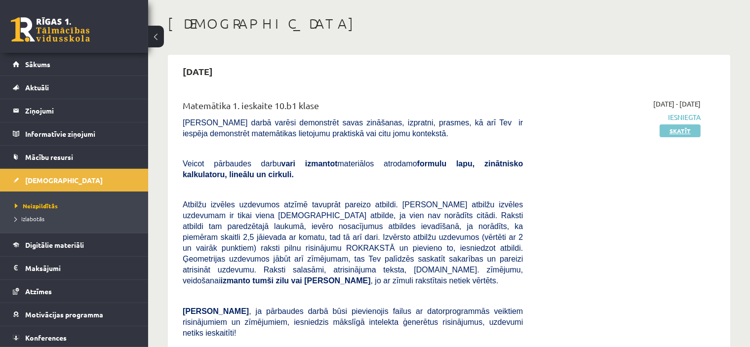
click at [674, 134] on link "Skatīt" at bounding box center [680, 130] width 41 height 13
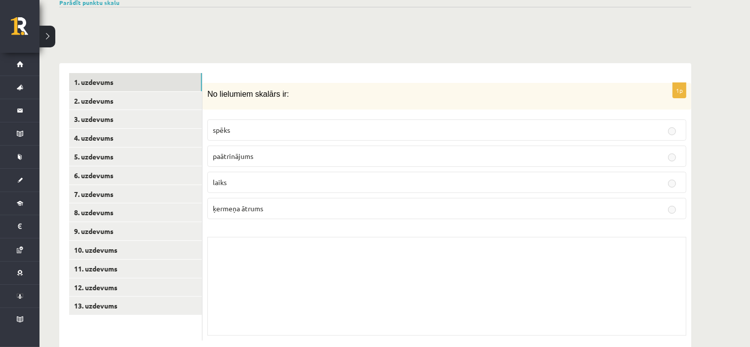
scroll to position [344, 0]
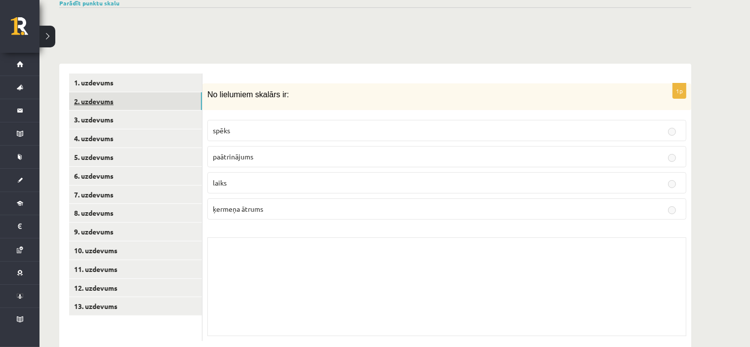
click at [162, 92] on link "2. uzdevums" at bounding box center [135, 101] width 133 height 18
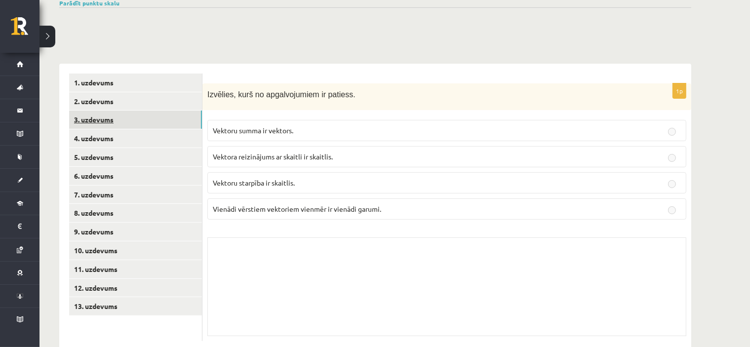
click at [161, 111] on link "3. uzdevums" at bounding box center [135, 120] width 133 height 18
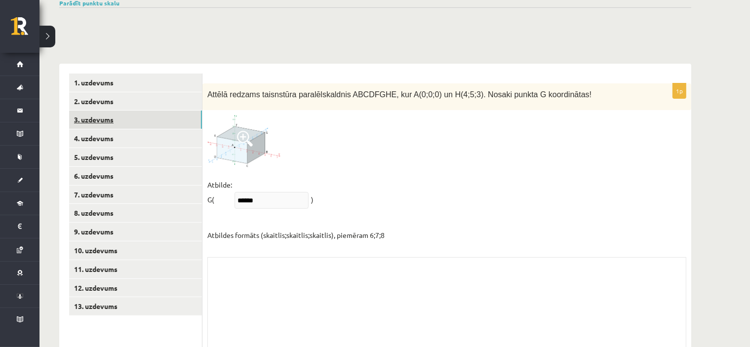
scroll to position [324, 0]
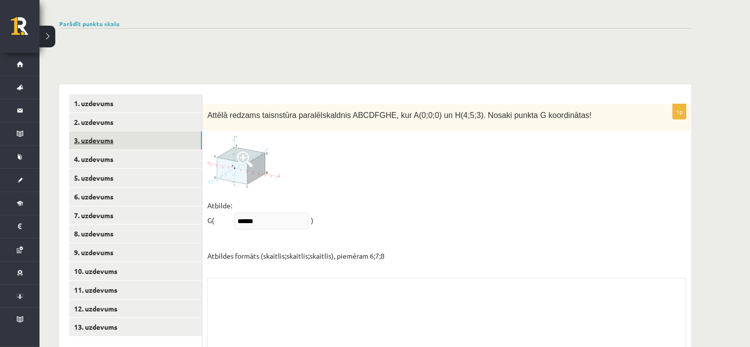
click at [161, 131] on link "3. uzdevums" at bounding box center [135, 140] width 133 height 18
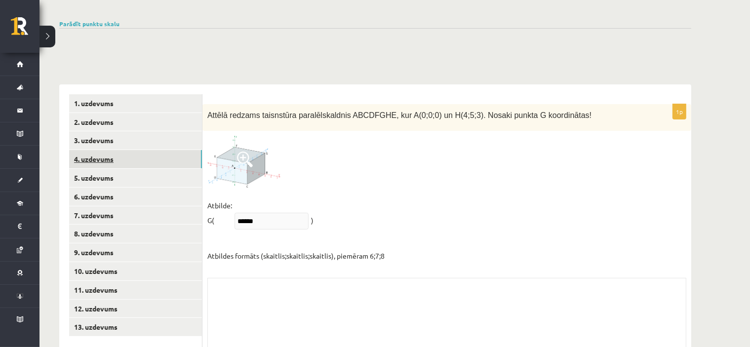
click at [156, 150] on link "4. uzdevums" at bounding box center [135, 159] width 133 height 18
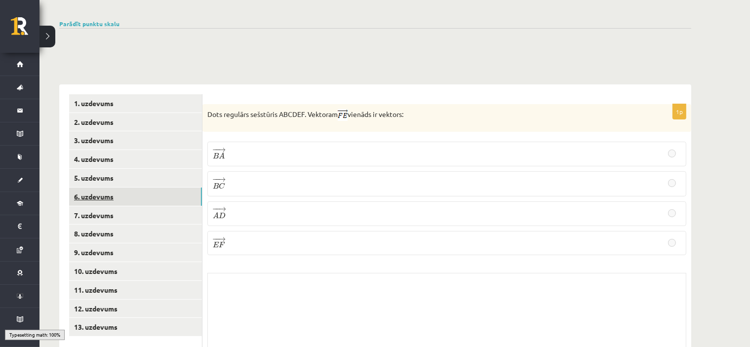
click at [152, 188] on link "6. uzdevums" at bounding box center [135, 197] width 133 height 18
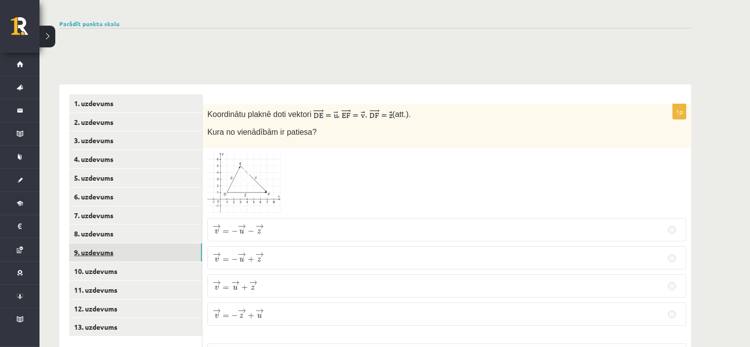
click at [149, 244] on link "9. uzdevums" at bounding box center [135, 253] width 133 height 18
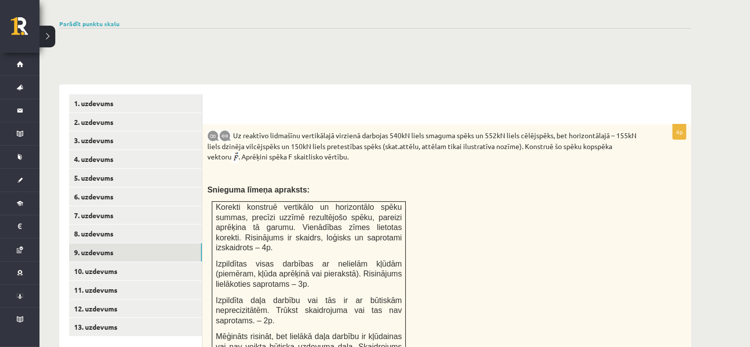
scroll to position [0, 0]
click at [277, 203] on span "Korekti konstruē vertikālo un horizontālo spēku summas, precīzi uzzīmē rezultēj…" at bounding box center [309, 227] width 186 height 49
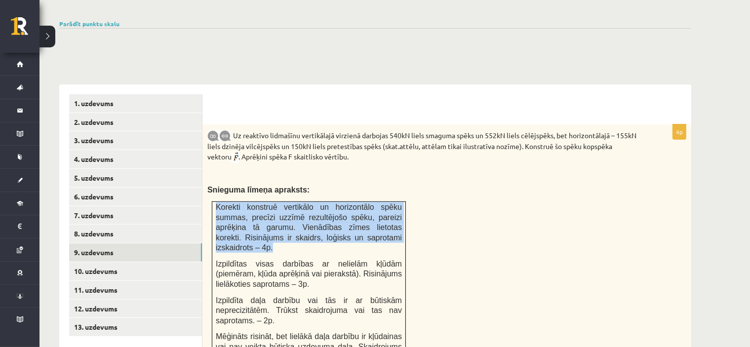
click at [277, 203] on span "Korekti konstruē vertikālo un horizontālo spēku summas, precīzi uzzīmē rezultēj…" at bounding box center [309, 227] width 186 height 49
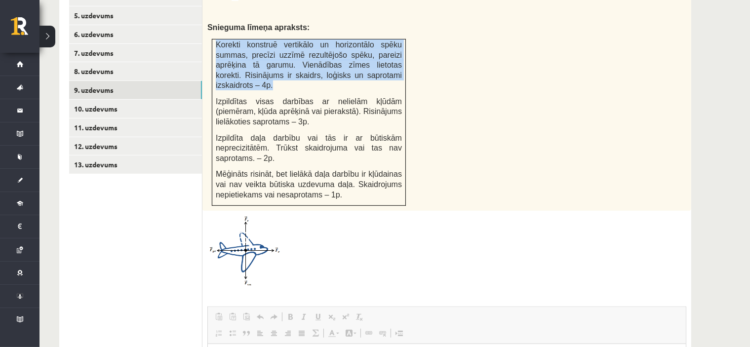
scroll to position [485, 0]
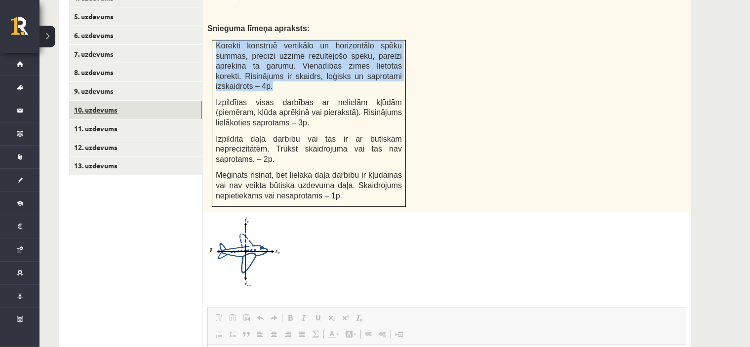
click at [129, 101] on link "10. uzdevums" at bounding box center [135, 110] width 133 height 18
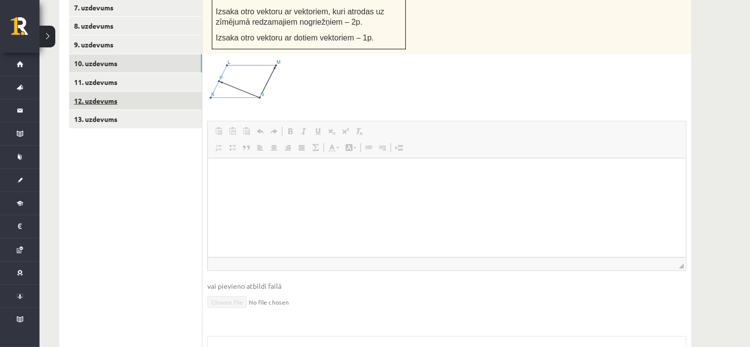
scroll to position [0, 0]
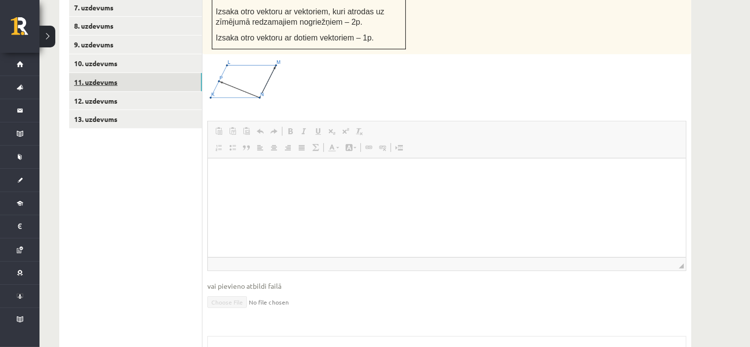
click at [135, 73] on link "11. uzdevums" at bounding box center [135, 82] width 133 height 18
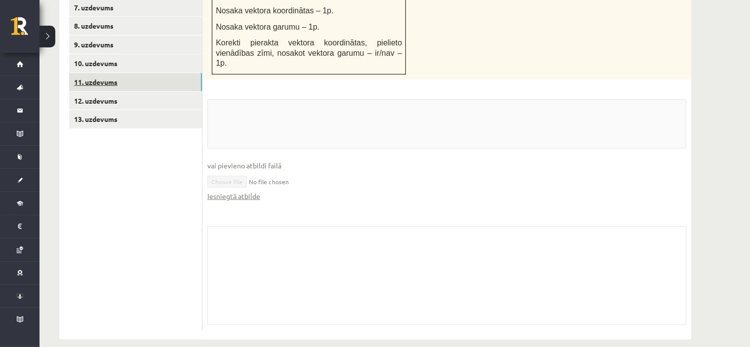
scroll to position [511, 0]
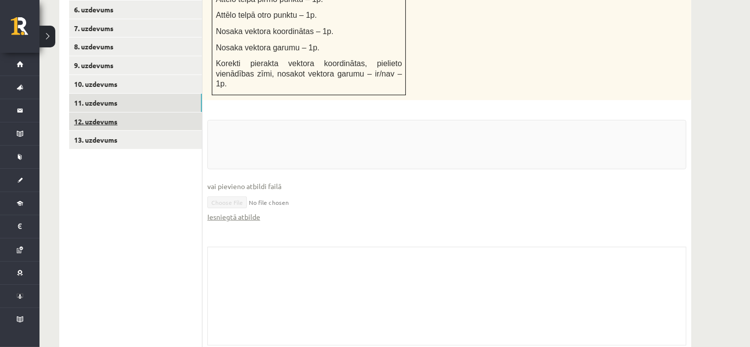
click at [133, 113] on link "12. uzdevums" at bounding box center [135, 122] width 133 height 18
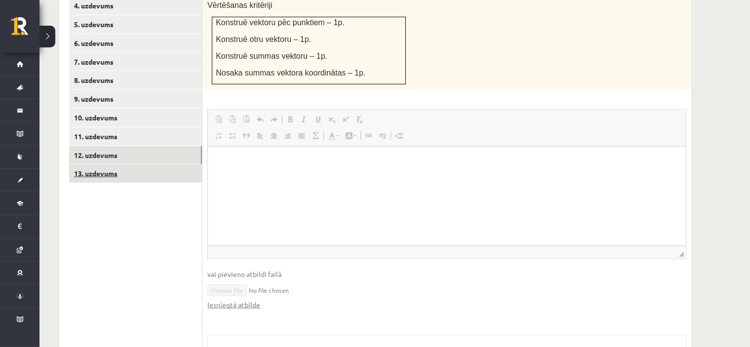
scroll to position [0, 0]
click at [138, 165] on link "13. uzdevums" at bounding box center [135, 174] width 133 height 18
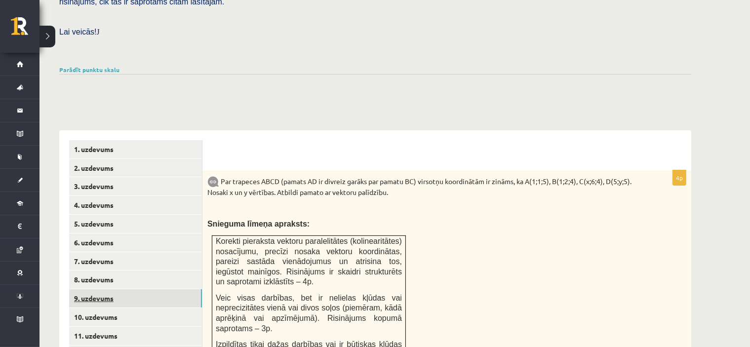
click at [129, 289] on link "9. uzdevums" at bounding box center [135, 298] width 133 height 18
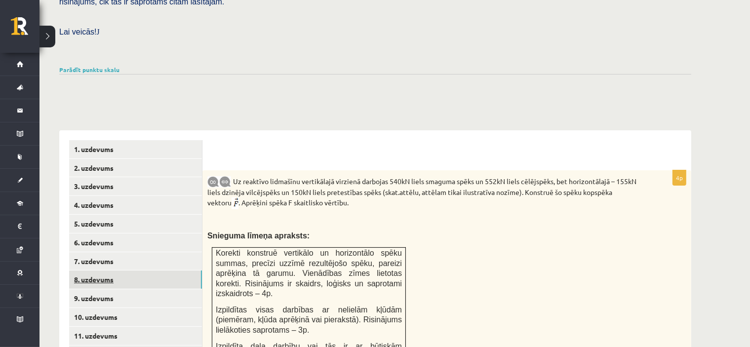
click at [117, 271] on link "8. uzdevums" at bounding box center [135, 280] width 133 height 18
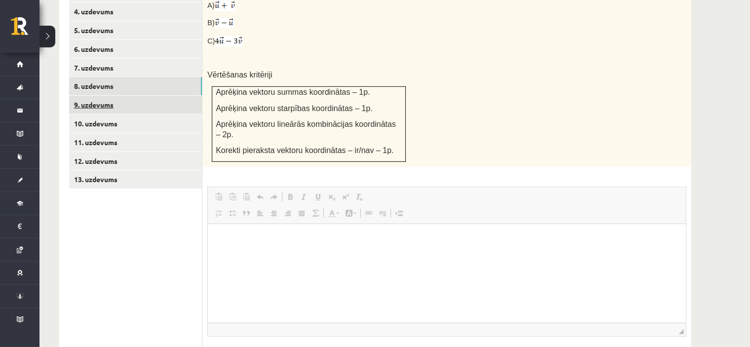
scroll to position [483, 0]
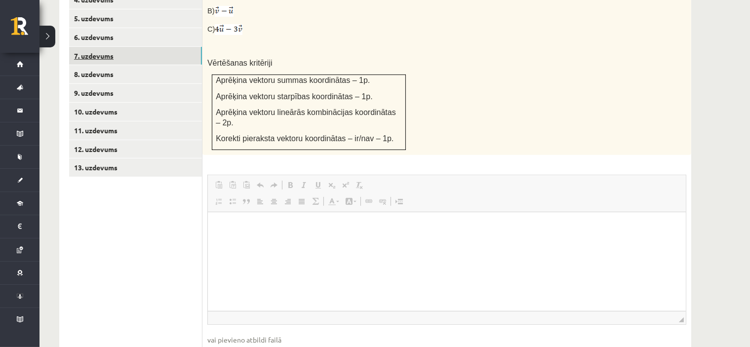
click at [117, 47] on link "7. uzdevums" at bounding box center [135, 56] width 133 height 18
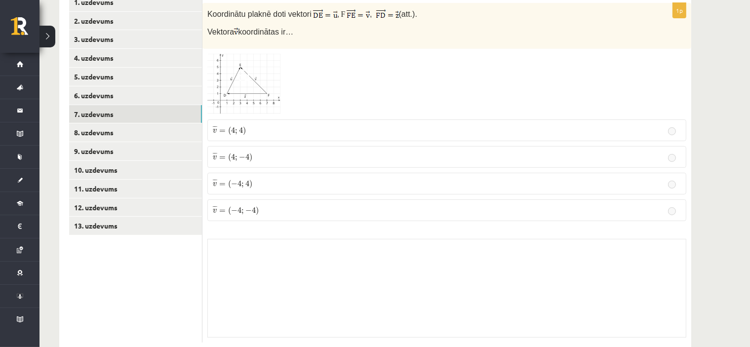
scroll to position [318, 0]
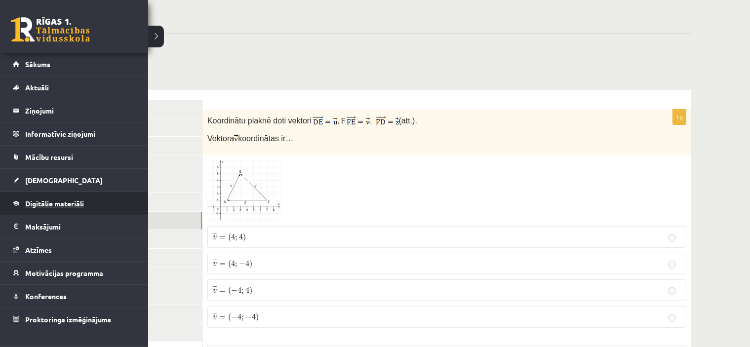
click at [53, 202] on span "Digitālie materiāli" at bounding box center [54, 203] width 59 height 9
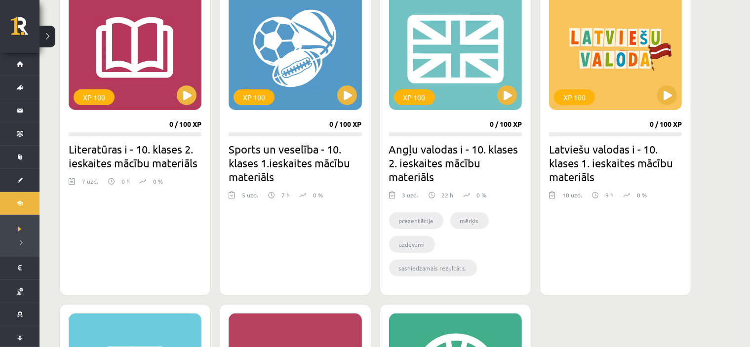
scroll to position [304, 0]
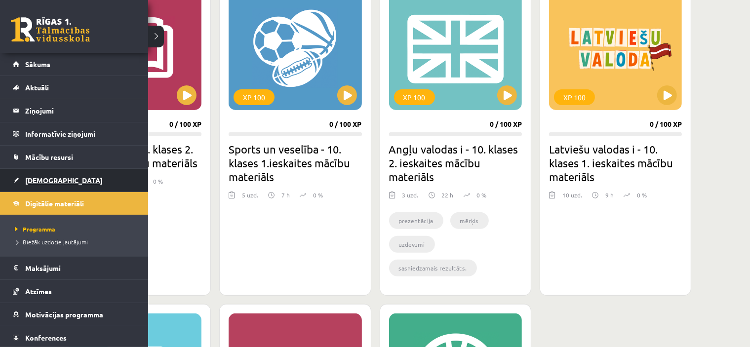
click at [24, 174] on link "[DEMOGRAPHIC_DATA]" at bounding box center [74, 180] width 123 height 23
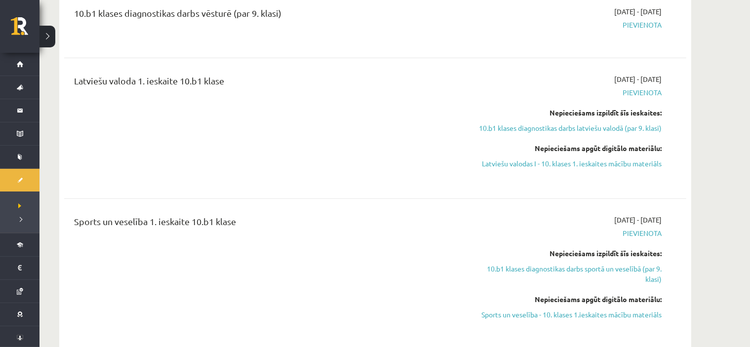
scroll to position [709, 0]
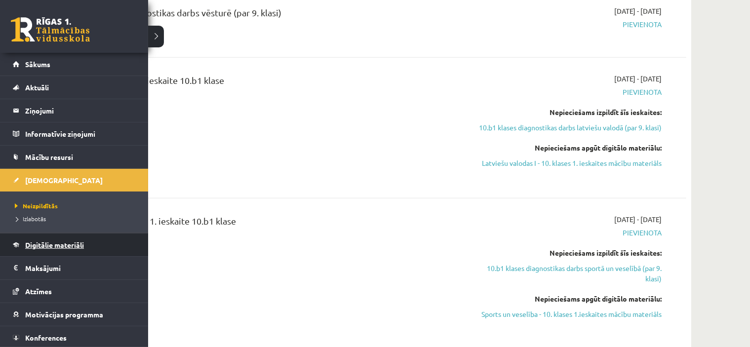
click at [38, 241] on span "Digitālie materiāli" at bounding box center [54, 245] width 59 height 9
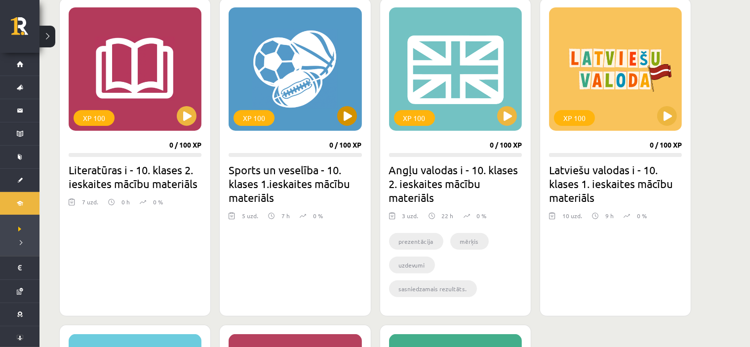
scroll to position [283, 0]
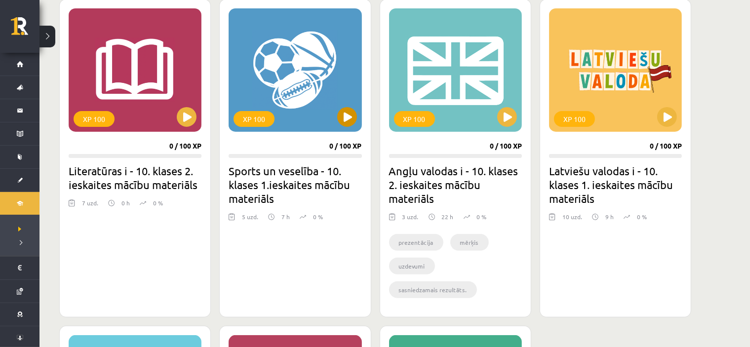
click at [285, 94] on div "XP 100" at bounding box center [295, 69] width 133 height 123
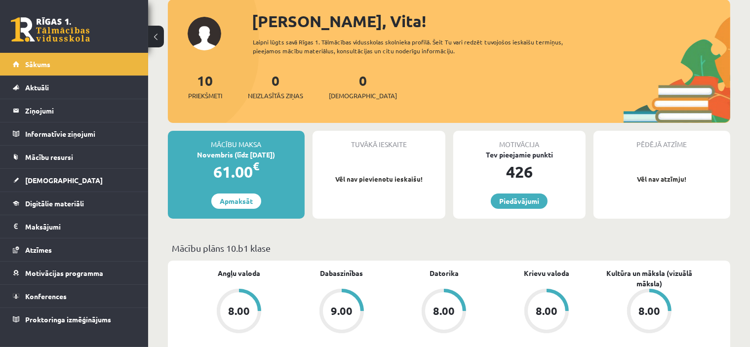
scroll to position [23, 0]
